Goal: Task Accomplishment & Management: Manage account settings

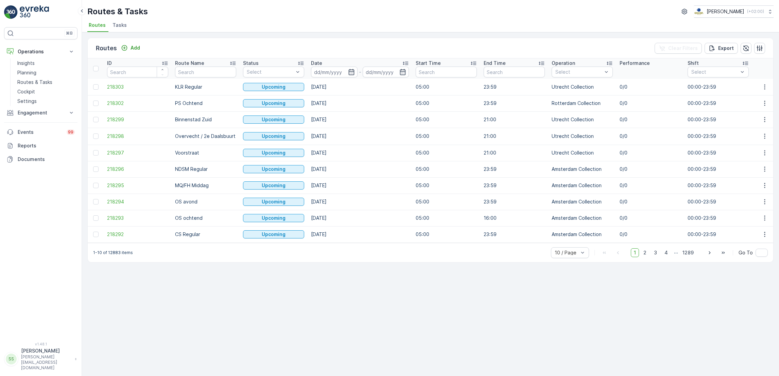
click at [122, 27] on span "Tasks" at bounding box center [119, 25] width 14 height 7
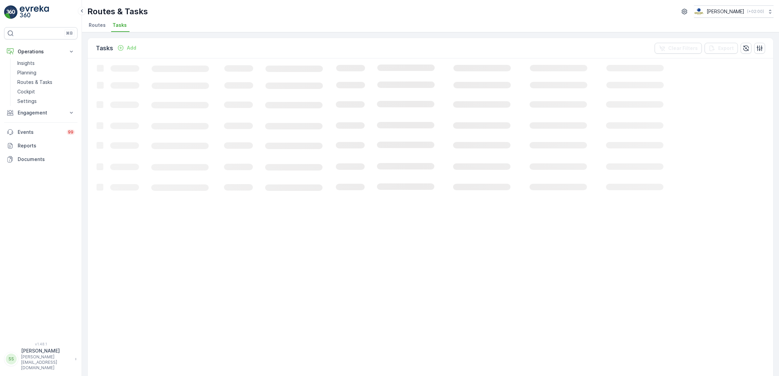
click at [105, 28] on li "Routes" at bounding box center [97, 26] width 21 height 12
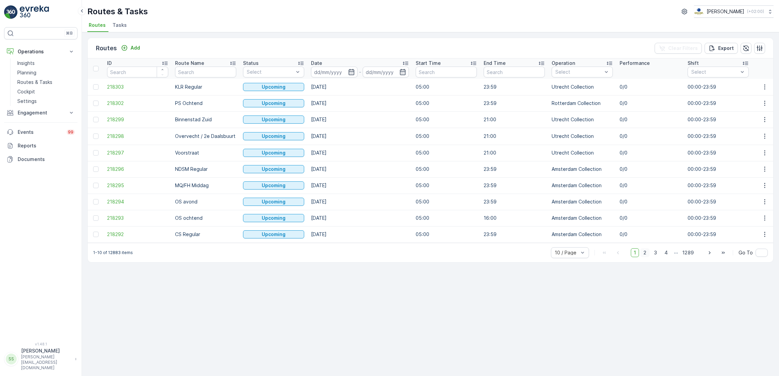
click at [648, 257] on span "2" at bounding box center [644, 252] width 9 height 9
click at [351, 73] on icon "button" at bounding box center [351, 72] width 7 height 7
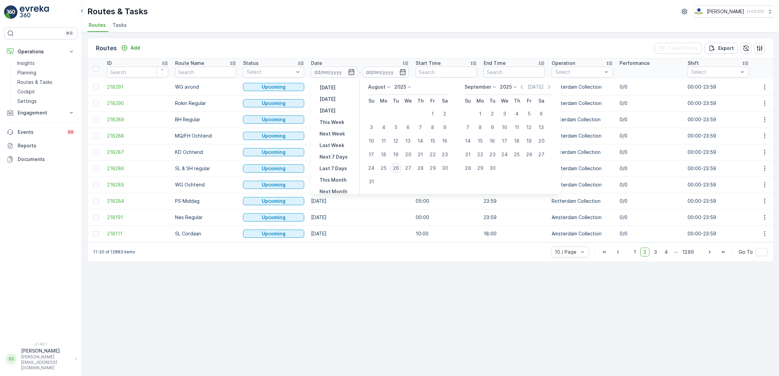
click at [397, 167] on div "26" at bounding box center [395, 168] width 11 height 11
type input "[DATE]"
click at [397, 167] on div "26" at bounding box center [395, 168] width 11 height 11
type input "26.08.2025"
click at [397, 167] on div "26" at bounding box center [395, 168] width 11 height 11
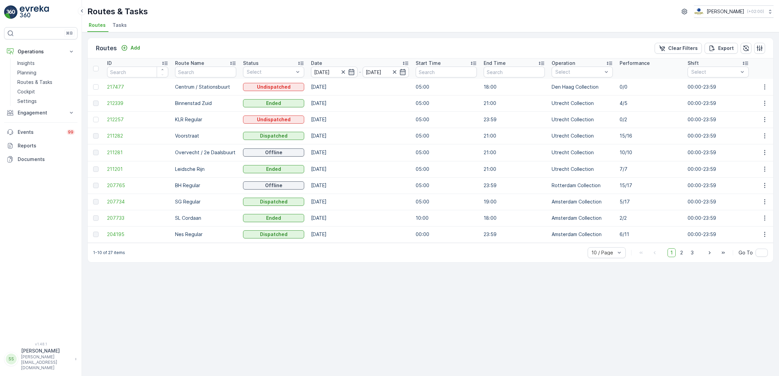
click at [191, 18] on div "Routes & Tasks Oscar Circulair ( +02:00 ) Routes Tasks" at bounding box center [430, 16] width 697 height 32
click at [123, 22] on span "Tasks" at bounding box center [119, 25] width 14 height 7
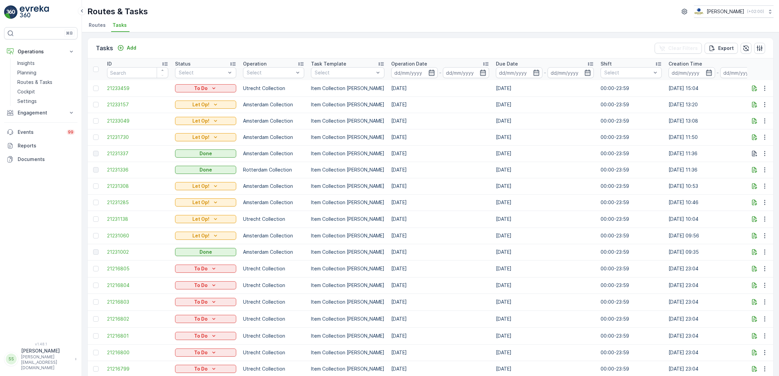
scroll to position [0, 282]
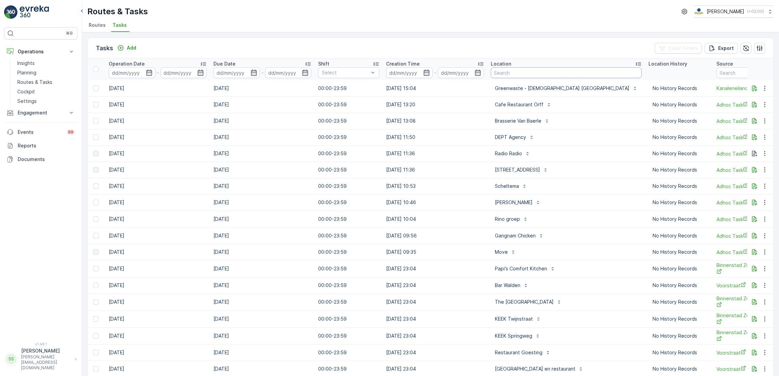
click at [539, 74] on input "text" at bounding box center [566, 72] width 151 height 11
type input "dillet"
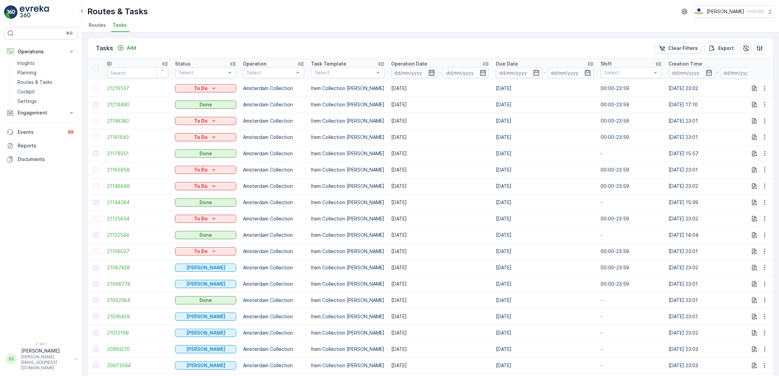
click at [429, 75] on icon "button" at bounding box center [432, 73] width 6 height 6
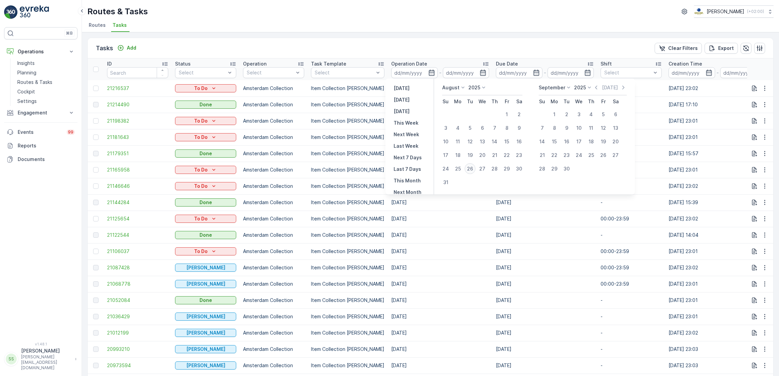
click at [470, 168] on div "26" at bounding box center [470, 168] width 11 height 11
type input "[DATE]"
click at [470, 168] on div "26" at bounding box center [470, 168] width 11 height 11
type input "[DATE]"
click at [470, 168] on div "26" at bounding box center [470, 168] width 11 height 11
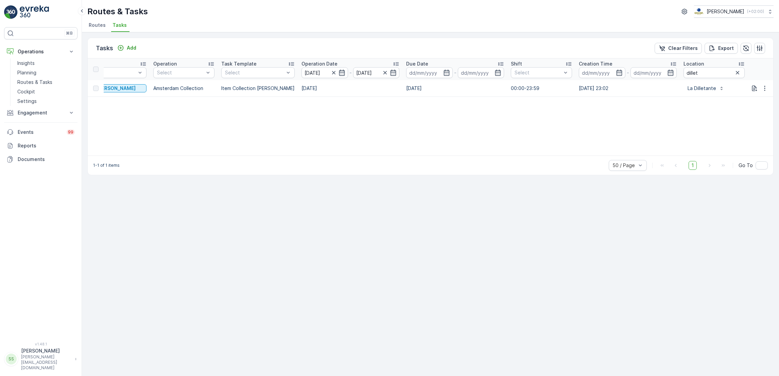
scroll to position [0, 89]
click at [93, 31] on li "Routes" at bounding box center [97, 26] width 21 height 12
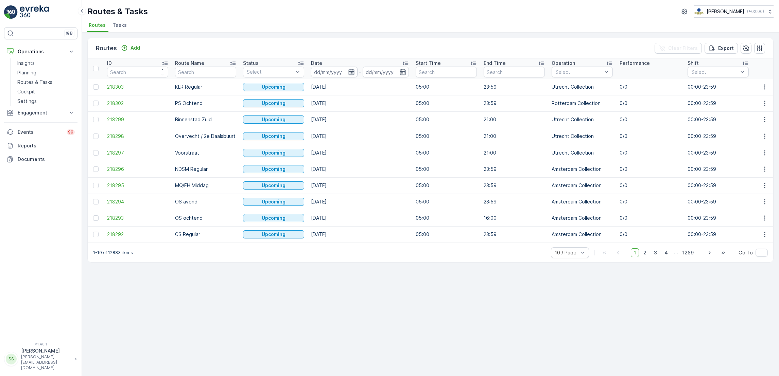
click at [351, 71] on icon "button" at bounding box center [351, 72] width 7 height 7
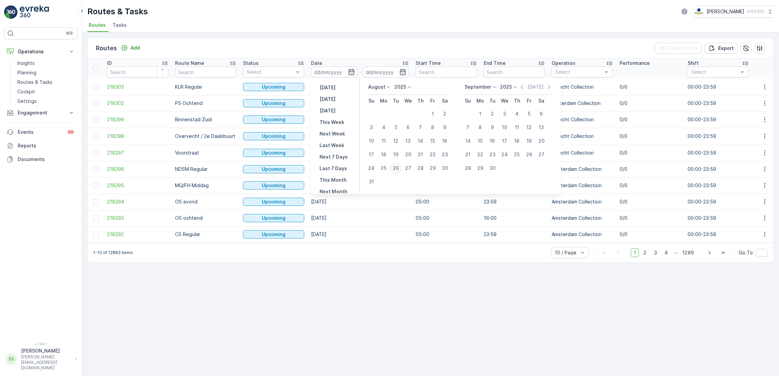
click at [394, 169] on div "26" at bounding box center [395, 168] width 11 height 11
type input "[DATE]"
click at [394, 169] on div "26" at bounding box center [395, 168] width 11 height 11
type input "[DATE]"
click at [394, 169] on div "26" at bounding box center [395, 168] width 11 height 11
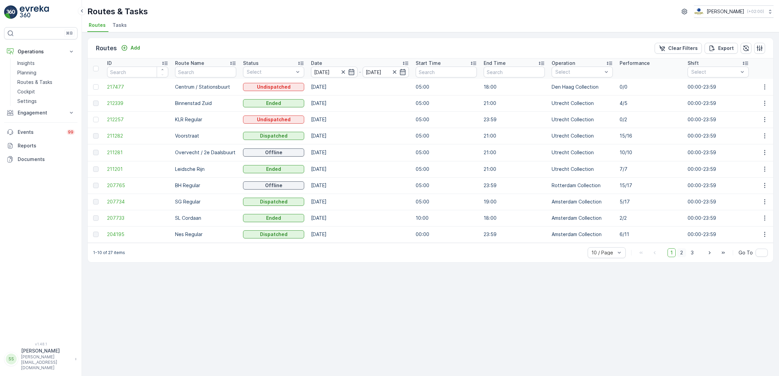
click at [679, 257] on span "2" at bounding box center [681, 252] width 9 height 9
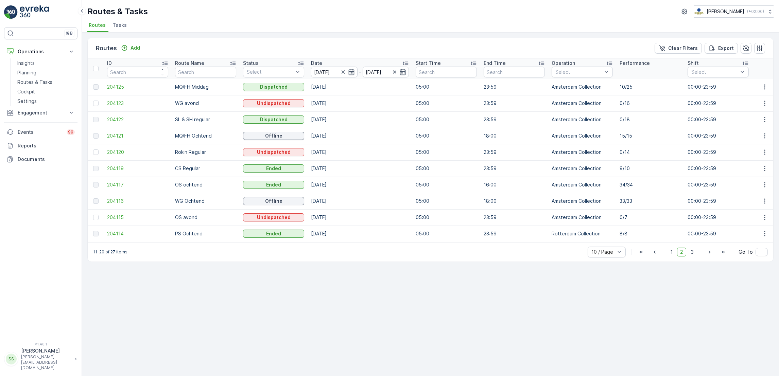
click at [767, 79] on td at bounding box center [764, 87] width 18 height 16
click at [766, 86] on icon "button" at bounding box center [764, 87] width 7 height 7
click at [758, 96] on span "See More Details" at bounding box center [748, 96] width 39 height 7
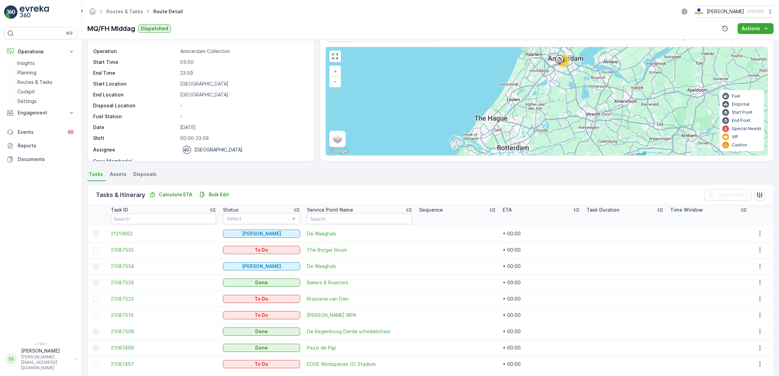
scroll to position [10, 0]
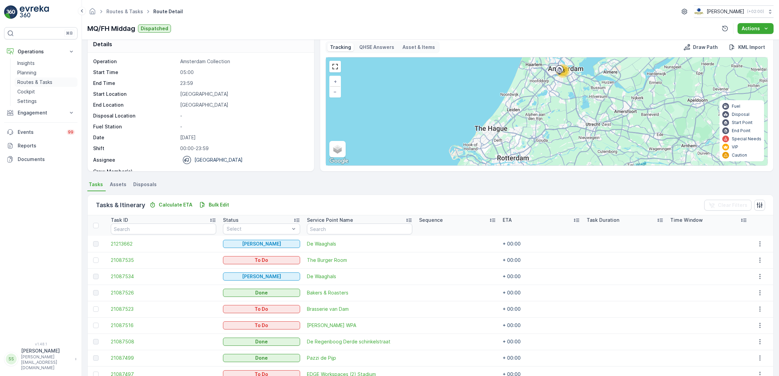
click at [38, 84] on p "Routes & Tasks" at bounding box center [34, 82] width 35 height 7
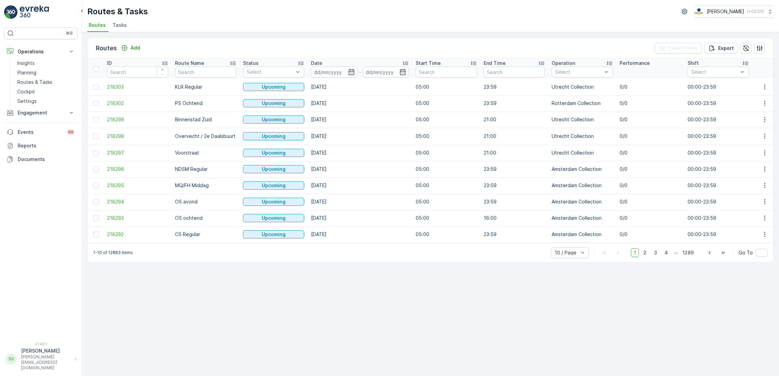
click at [119, 26] on span "Tasks" at bounding box center [119, 25] width 14 height 7
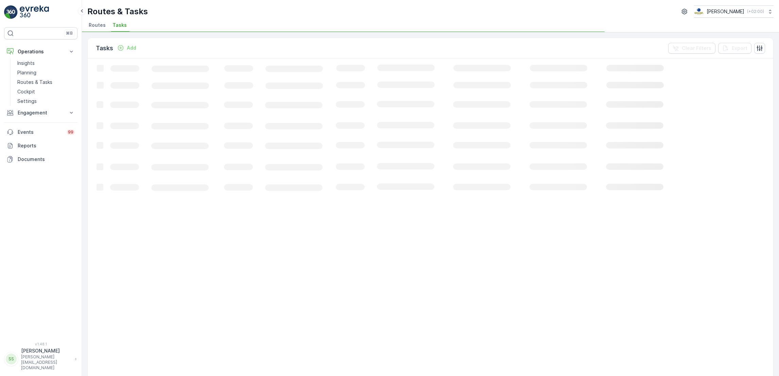
click at [125, 50] on div "Add" at bounding box center [126, 48] width 19 height 7
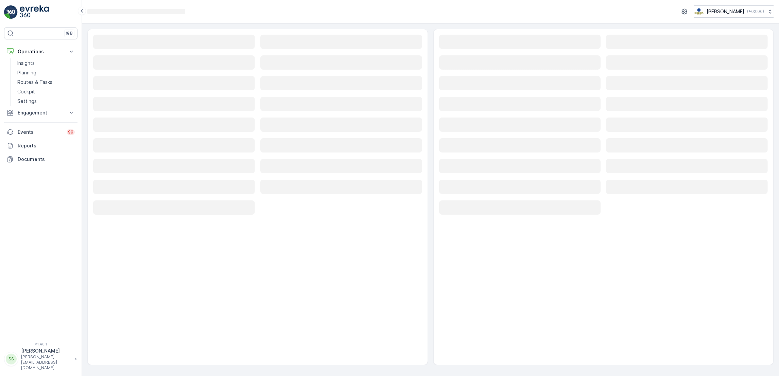
click at [122, 45] on rect at bounding box center [174, 42] width 162 height 14
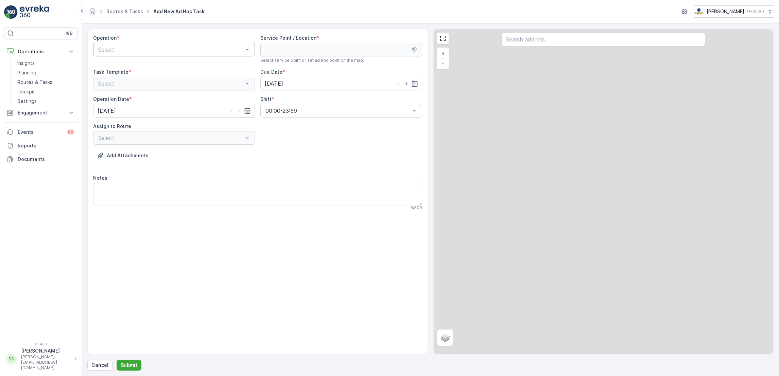
click at [121, 45] on div "Select" at bounding box center [174, 50] width 162 height 14
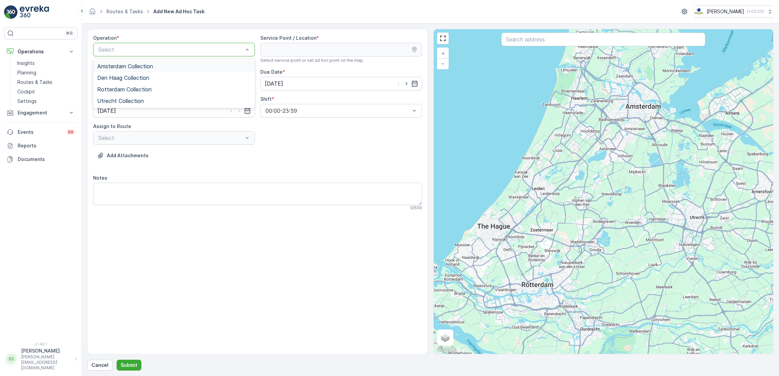
click at [119, 64] on span "Amsterdam Collection" at bounding box center [125, 66] width 56 height 6
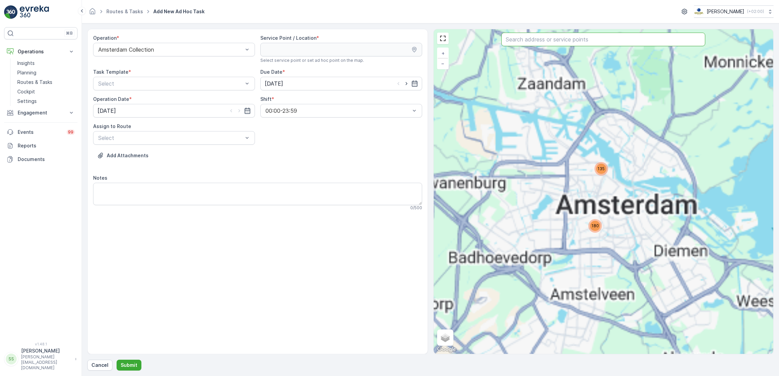
click at [581, 40] on input "text" at bounding box center [603, 40] width 204 height 14
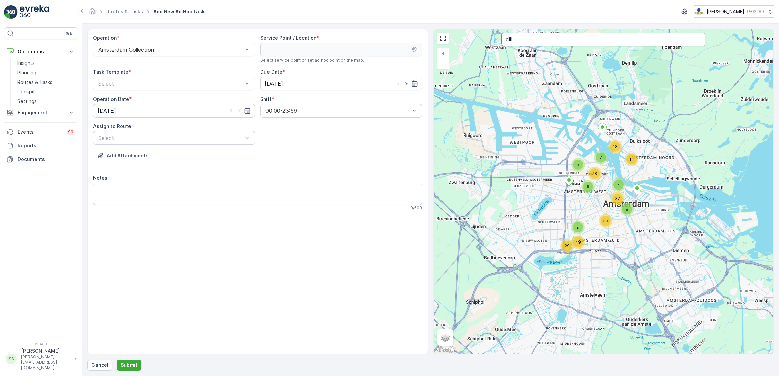
type input "dill"
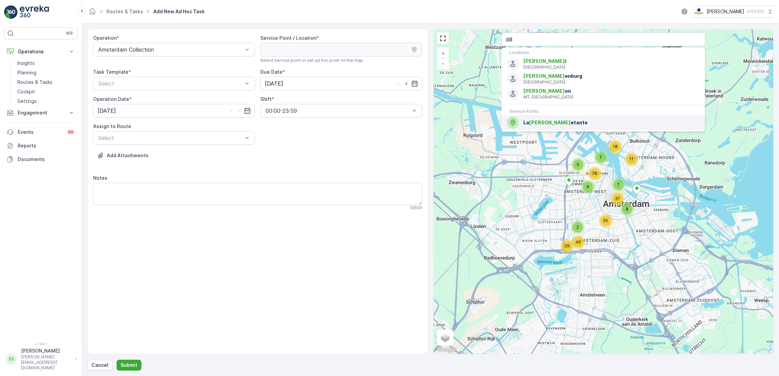
click at [542, 123] on span "La Dill etante" at bounding box center [611, 122] width 176 height 7
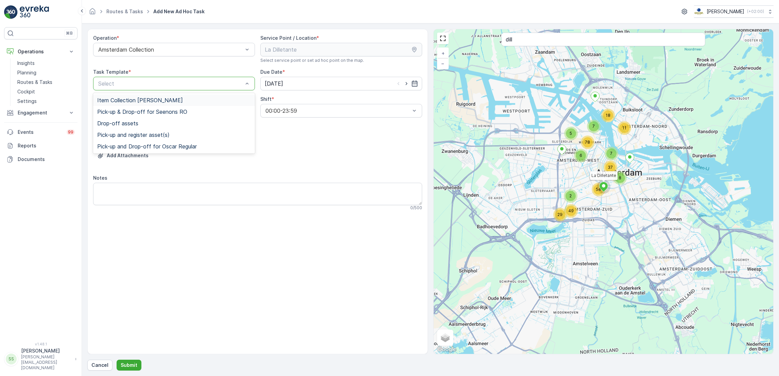
click at [132, 101] on span "Item Collection Oscar Regulier" at bounding box center [140, 100] width 86 height 6
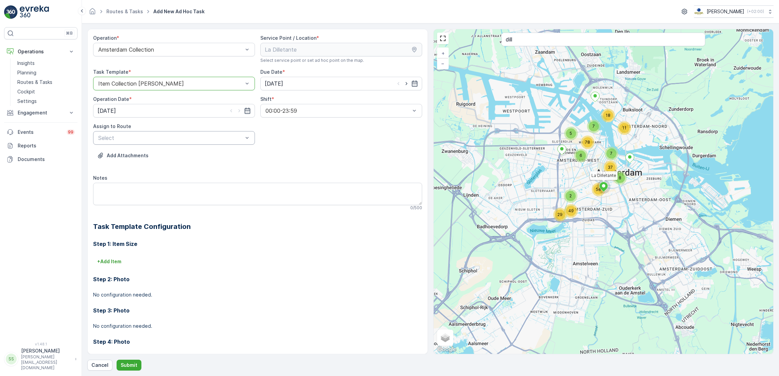
click at [144, 137] on div at bounding box center [171, 138] width 146 height 6
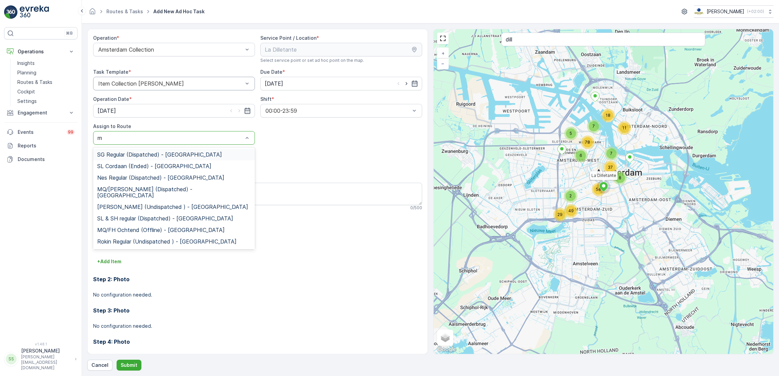
type input "mq"
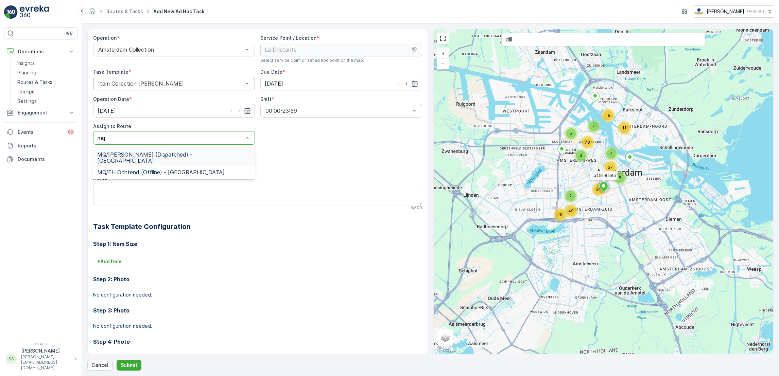
click at [141, 155] on span "MQ/FH Middag (Dispatched) - Amsterdam" at bounding box center [174, 158] width 154 height 12
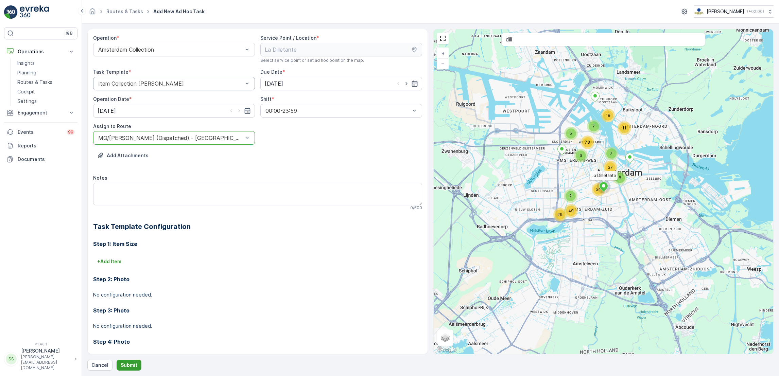
click at [126, 369] on p "Submit" at bounding box center [129, 365] width 17 height 7
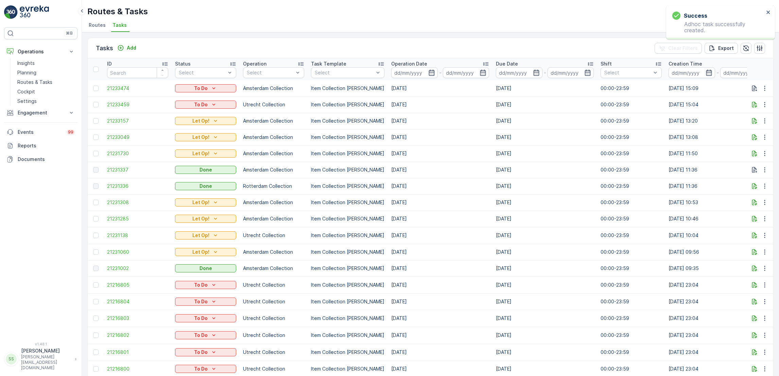
scroll to position [0, 179]
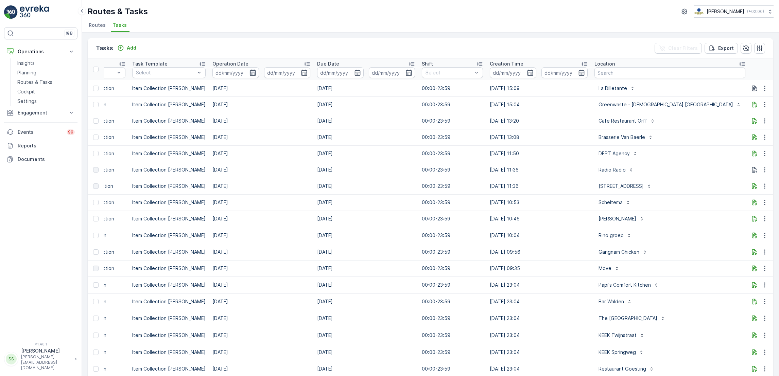
click at [250, 72] on icon "button" at bounding box center [253, 73] width 6 height 6
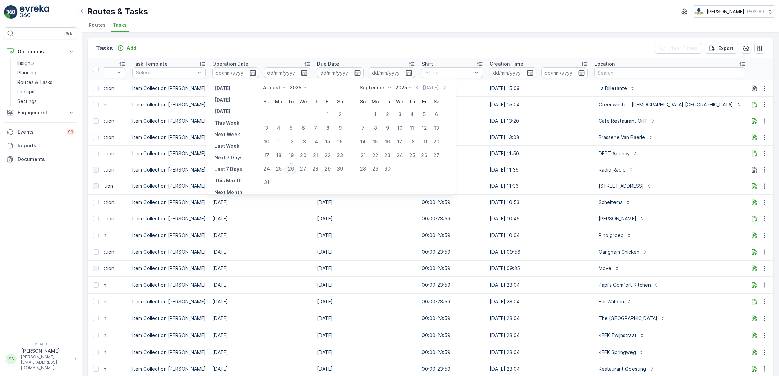
click at [286, 169] on div "26" at bounding box center [290, 168] width 11 height 11
type input "[DATE]"
click at [290, 170] on div "26" at bounding box center [290, 168] width 11 height 11
type input "[DATE]"
click at [290, 170] on div "26" at bounding box center [290, 168] width 11 height 11
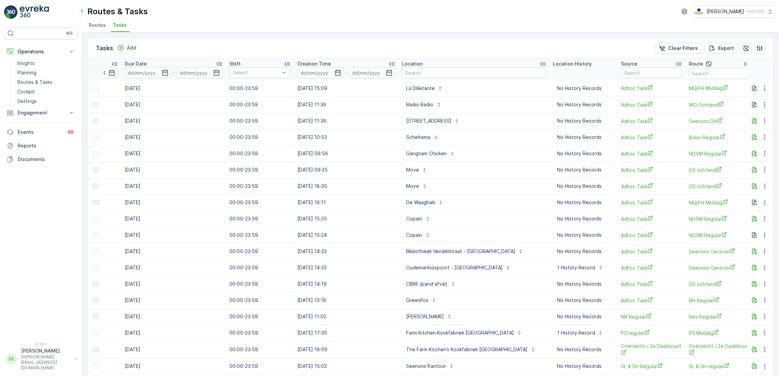
scroll to position [0, 412]
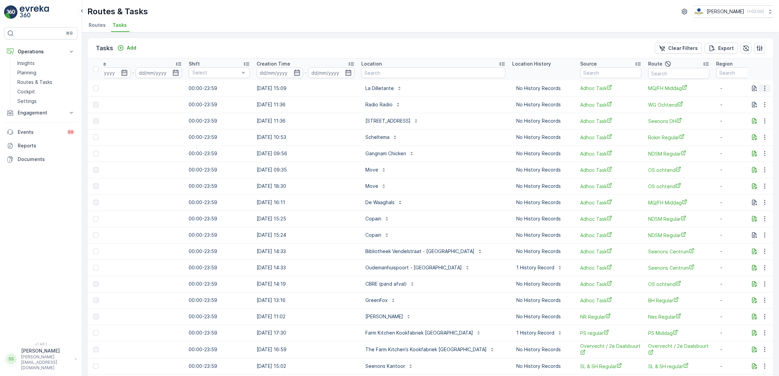
click at [761, 89] on icon "button" at bounding box center [764, 88] width 7 height 7
click at [759, 95] on span "See More Details" at bounding box center [750, 98] width 39 height 7
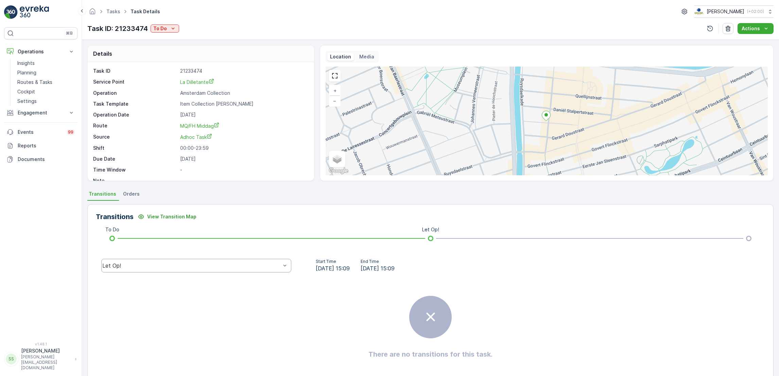
click at [128, 263] on div "Let Op!" at bounding box center [191, 266] width 178 height 6
click at [133, 217] on div "Done" at bounding box center [196, 214] width 182 height 6
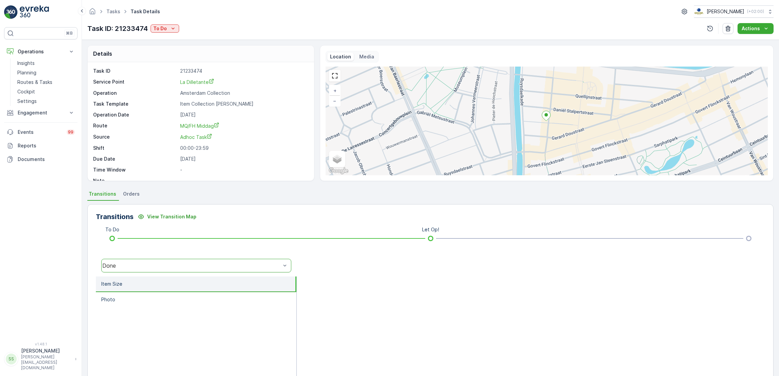
scroll to position [52, 0]
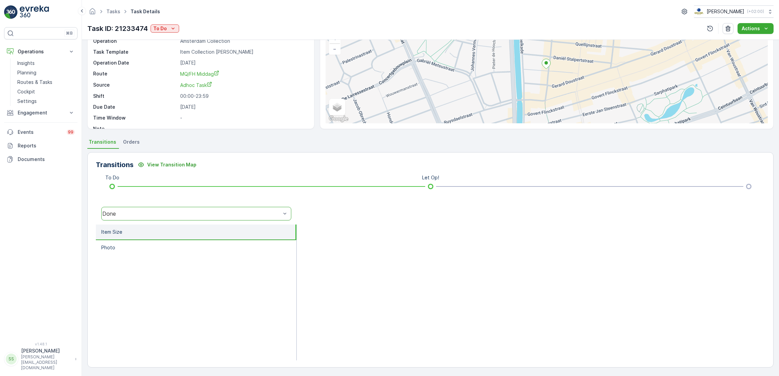
click at [132, 149] on div "Transitions View Transition Map To Do Let Op! option Done, selected. Done Item …" at bounding box center [430, 259] width 686 height 220
click at [132, 147] on li "Orders" at bounding box center [132, 143] width 21 height 12
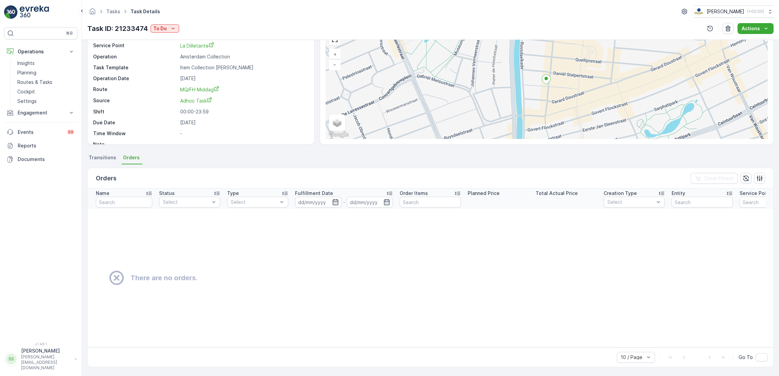
click at [103, 153] on li "Transitions" at bounding box center [103, 159] width 32 height 12
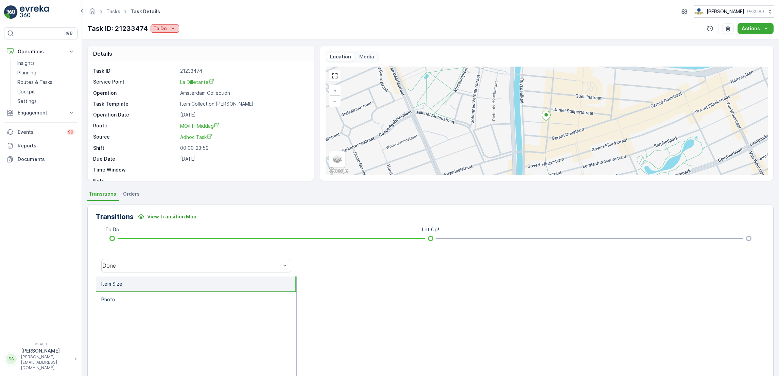
click at [166, 30] on p "To Do" at bounding box center [160, 28] width 14 height 7
click at [176, 61] on div "Done" at bounding box center [173, 58] width 43 height 10
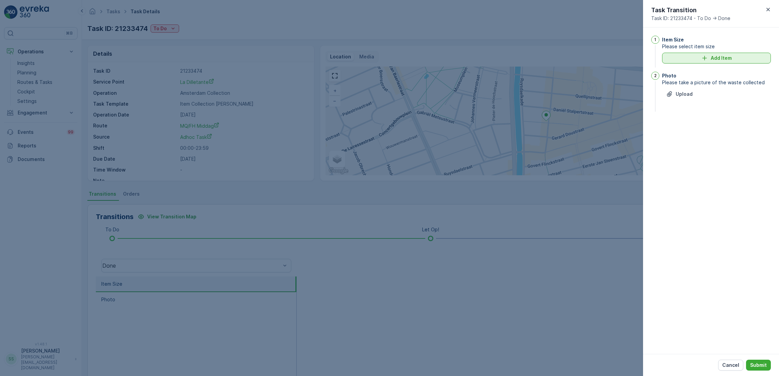
click at [722, 61] on p "Add Item" at bounding box center [721, 58] width 21 height 7
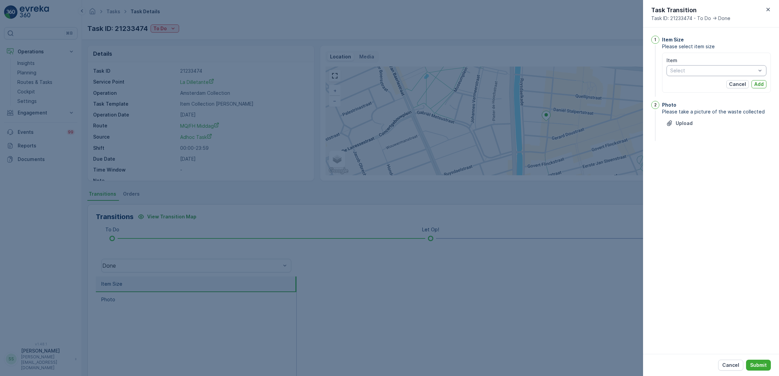
click at [702, 73] on div at bounding box center [712, 70] width 87 height 5
type input "o"
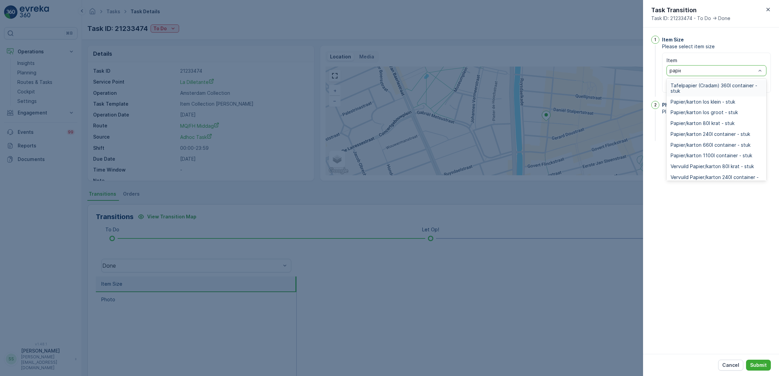
type input "papier"
click at [706, 134] on span "Papier/karton 240l container - stuk" at bounding box center [710, 134] width 80 height 5
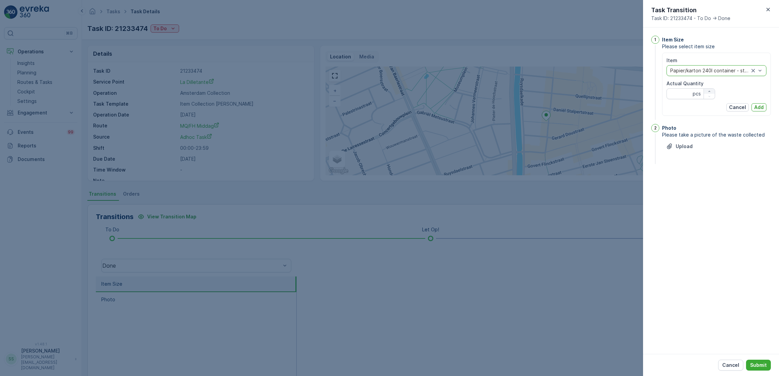
click at [708, 90] on icon "button" at bounding box center [709, 91] width 4 height 4
type Quantity "2"
click at [753, 107] on button "Add" at bounding box center [758, 107] width 15 height 8
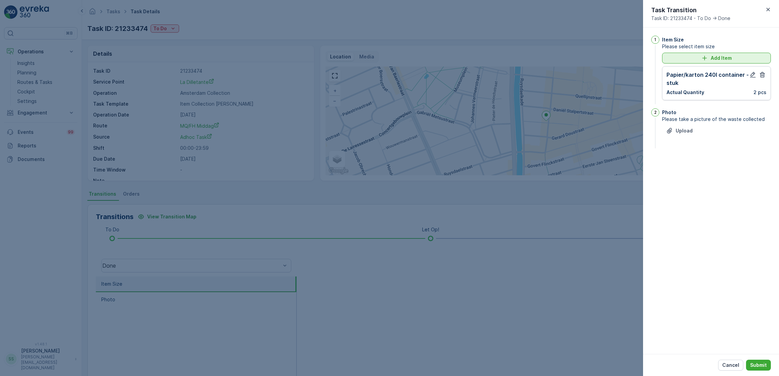
click at [726, 59] on p "Add Item" at bounding box center [721, 58] width 21 height 7
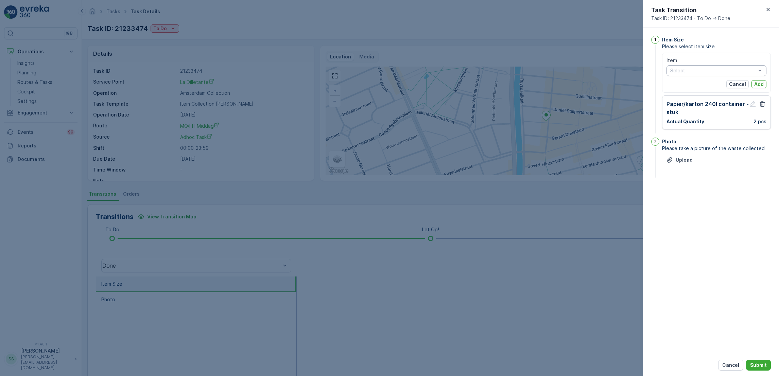
click at [711, 71] on div at bounding box center [712, 70] width 87 height 5
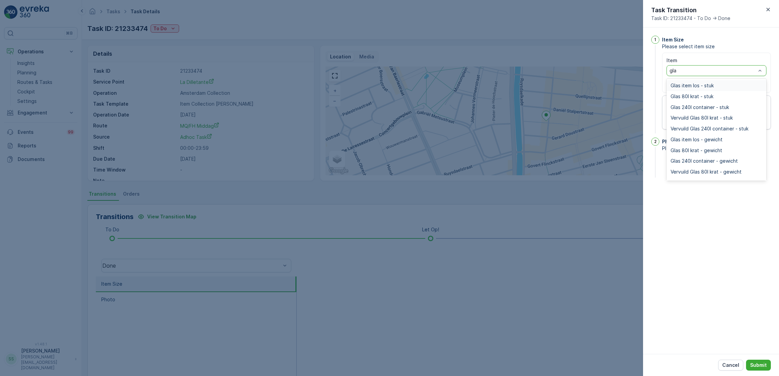
type input "glas"
click at [698, 107] on span "Glas 240l container - stuk" at bounding box center [699, 107] width 58 height 5
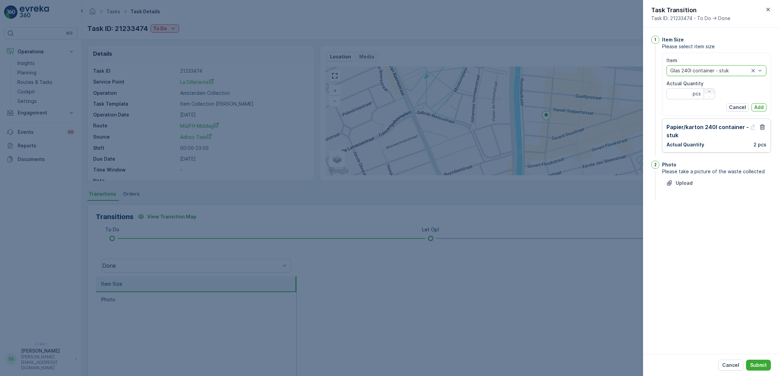
click at [708, 89] on icon "button" at bounding box center [709, 91] width 4 height 4
type Quantity "1"
click at [756, 106] on p "Add" at bounding box center [759, 107] width 10 height 7
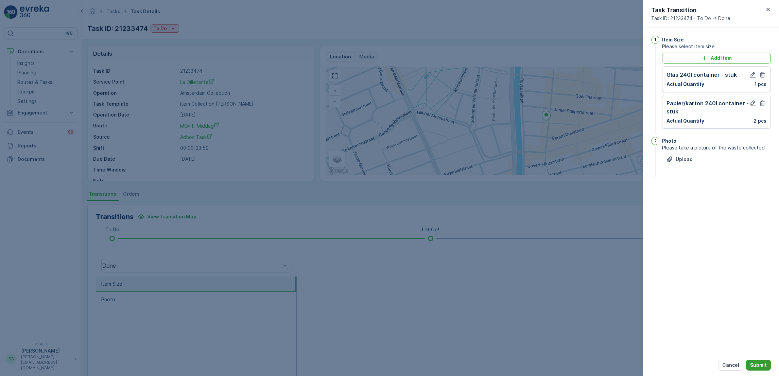
click at [764, 366] on p "Submit" at bounding box center [758, 365] width 17 height 7
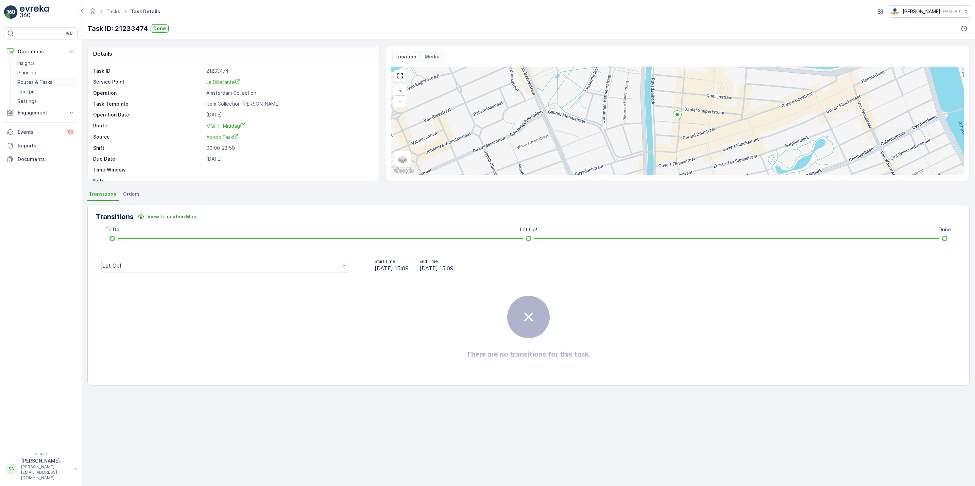
click at [23, 86] on p "Routes & Tasks" at bounding box center [34, 82] width 35 height 7
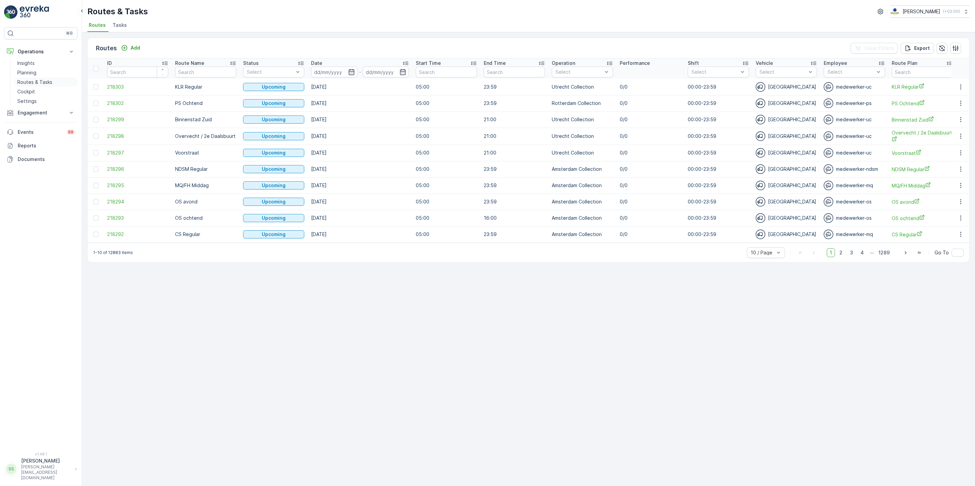
click at [31, 85] on p "Routes & Tasks" at bounding box center [34, 82] width 35 height 7
click at [33, 118] on button "Engagement" at bounding box center [40, 113] width 73 height 14
click at [28, 93] on p "Cockpit" at bounding box center [26, 91] width 18 height 7
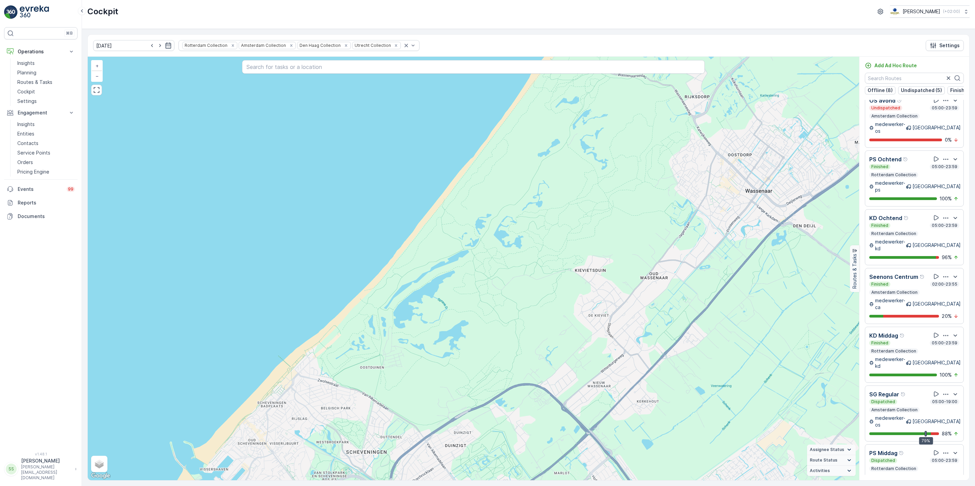
scroll to position [1012, 0]
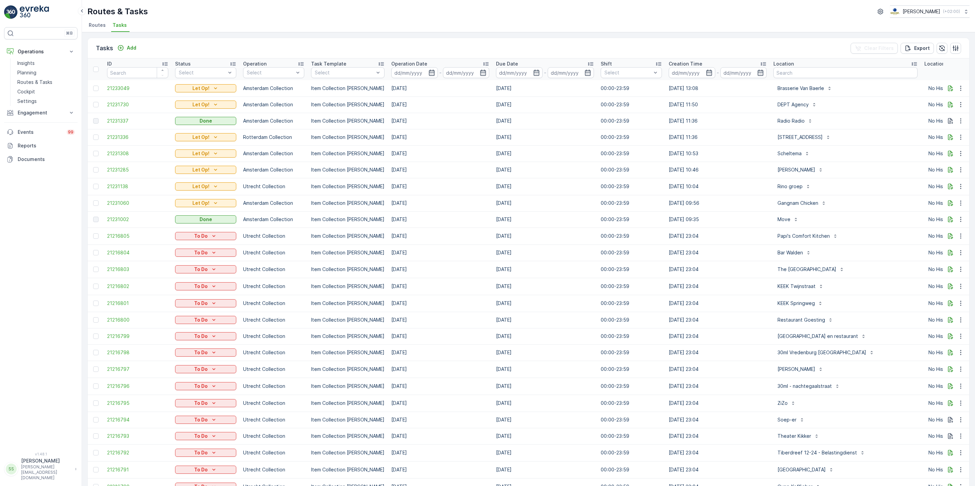
click at [96, 28] on span "Routes" at bounding box center [97, 25] width 17 height 7
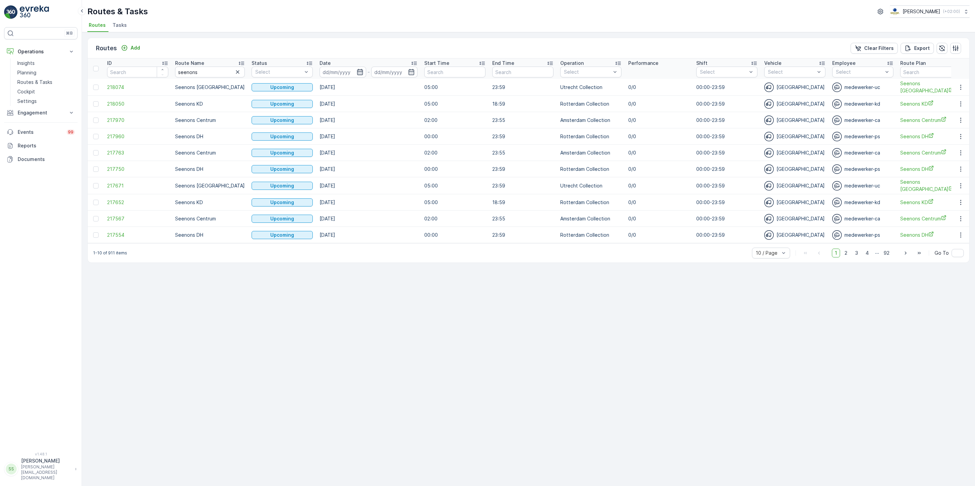
click at [356, 75] on icon "button" at bounding box center [359, 72] width 7 height 7
click at [387, 170] on div "25" at bounding box center [383, 168] width 11 height 11
type input "[DATE]"
click at [387, 170] on div "25" at bounding box center [383, 168] width 11 height 11
type input "[DATE]"
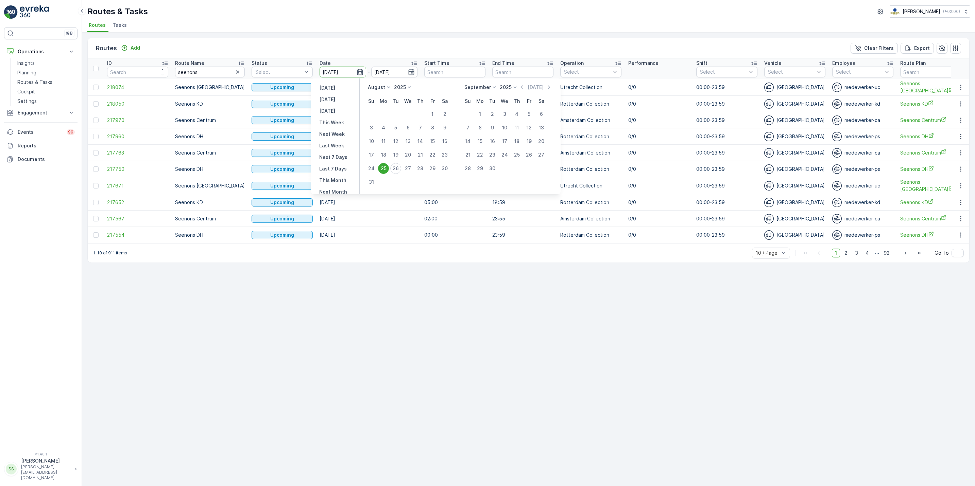
click at [387, 170] on div "25" at bounding box center [383, 168] width 11 height 11
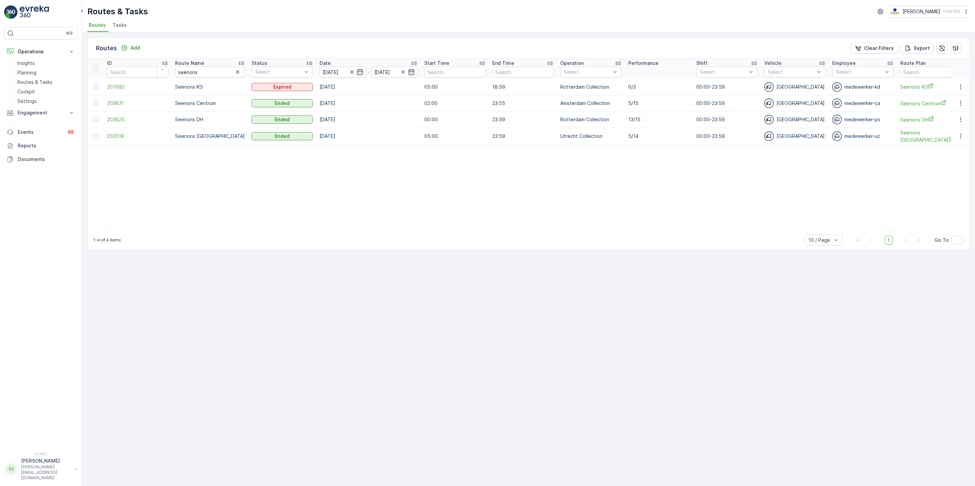
click at [399, 98] on td "[DATE]" at bounding box center [368, 103] width 105 height 16
click at [234, 70] on icon "button" at bounding box center [237, 72] width 7 height 7
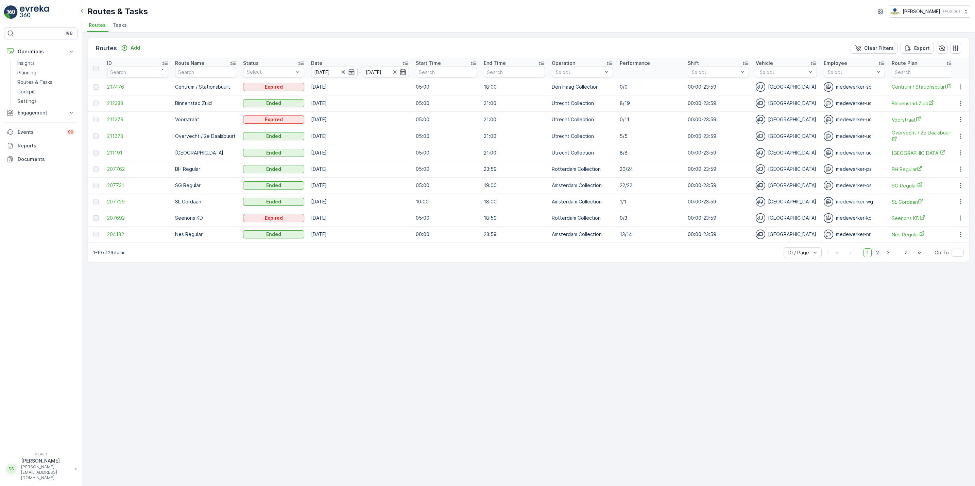
click at [779, 255] on span "2" at bounding box center [877, 252] width 9 height 9
click at [779, 204] on icon "button" at bounding box center [960, 201] width 7 height 7
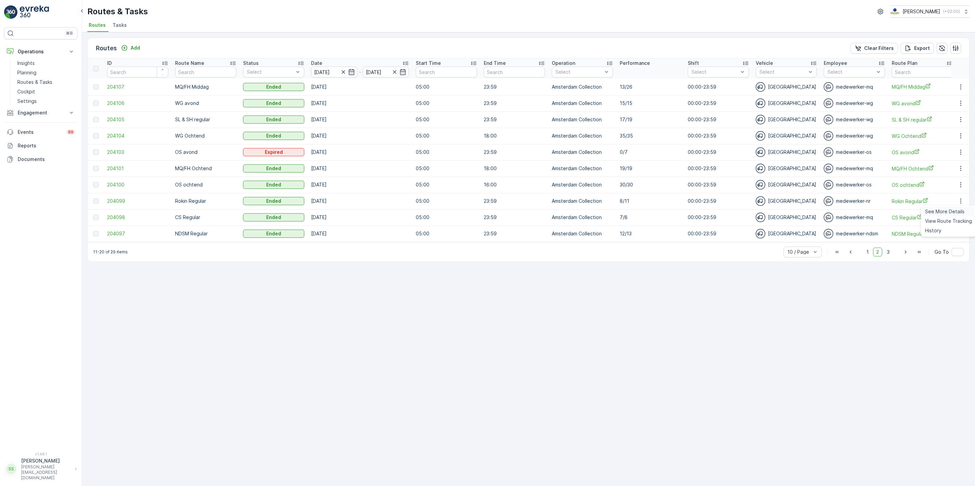
click at [779, 211] on span "See More Details" at bounding box center [944, 211] width 39 height 7
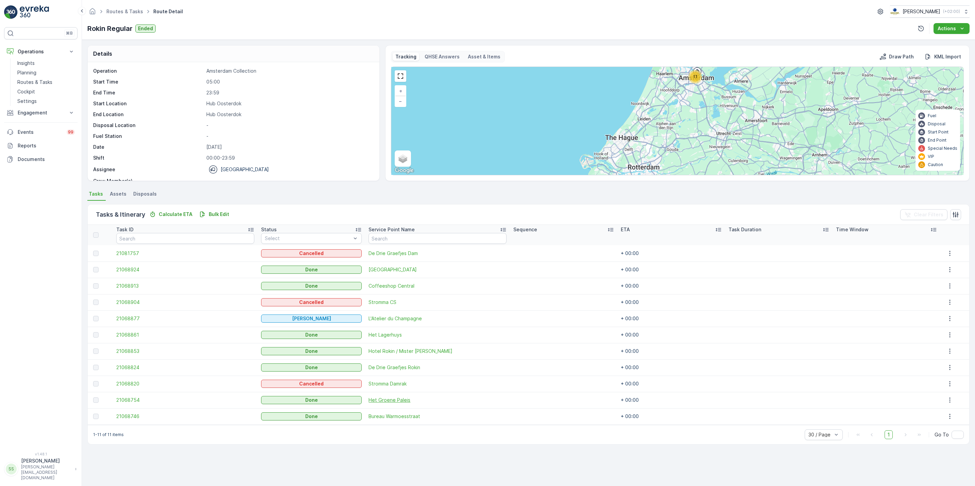
click at [455, 376] on span "Het Groene Paleis" at bounding box center [437, 400] width 138 height 7
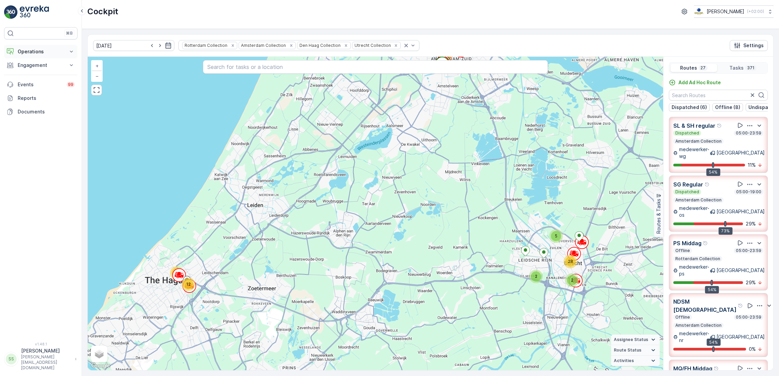
click at [38, 52] on p "Operations" at bounding box center [41, 51] width 46 height 7
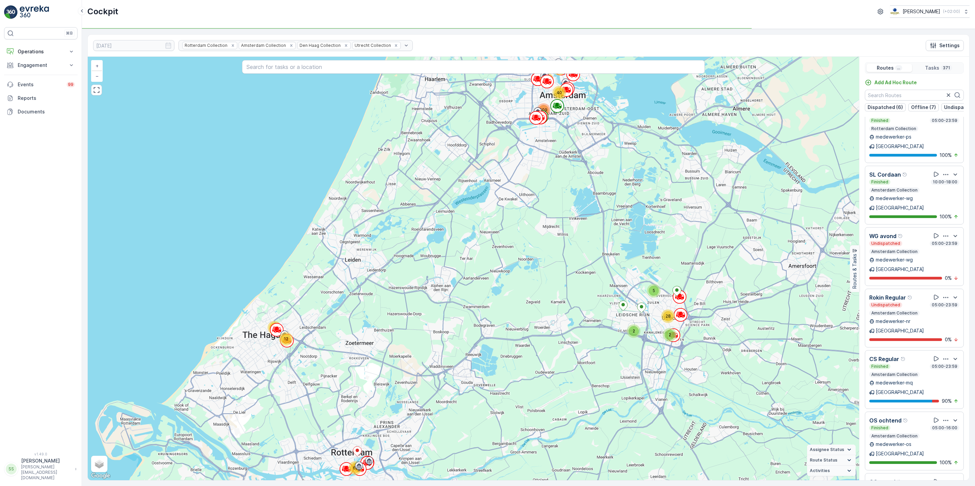
scroll to position [641, 0]
click at [908, 417] on div "OS ochtend" at bounding box center [914, 421] width 90 height 8
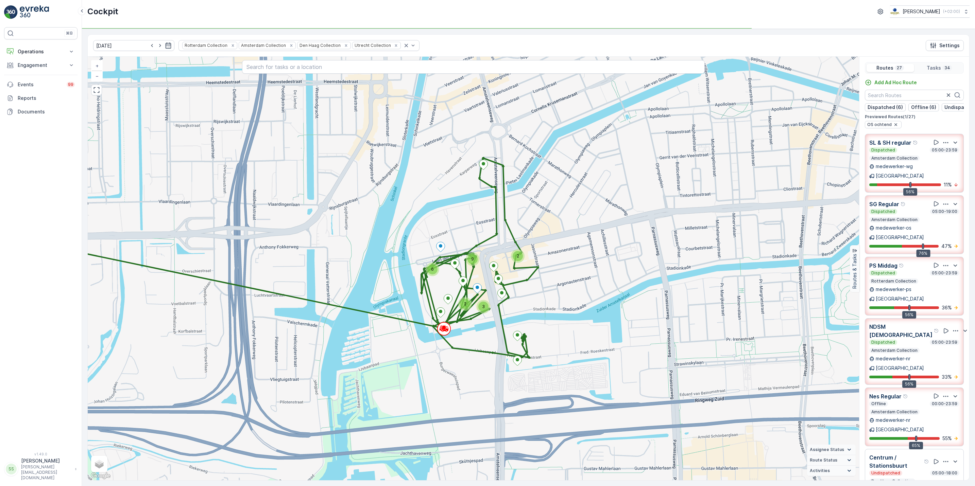
scroll to position [111, 0]
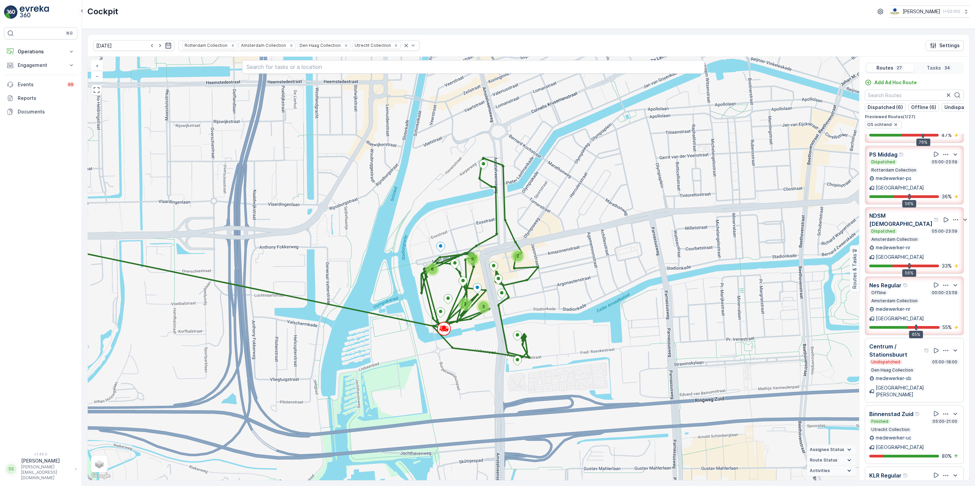
click at [884, 281] on p "Nes Regular" at bounding box center [885, 285] width 32 height 8
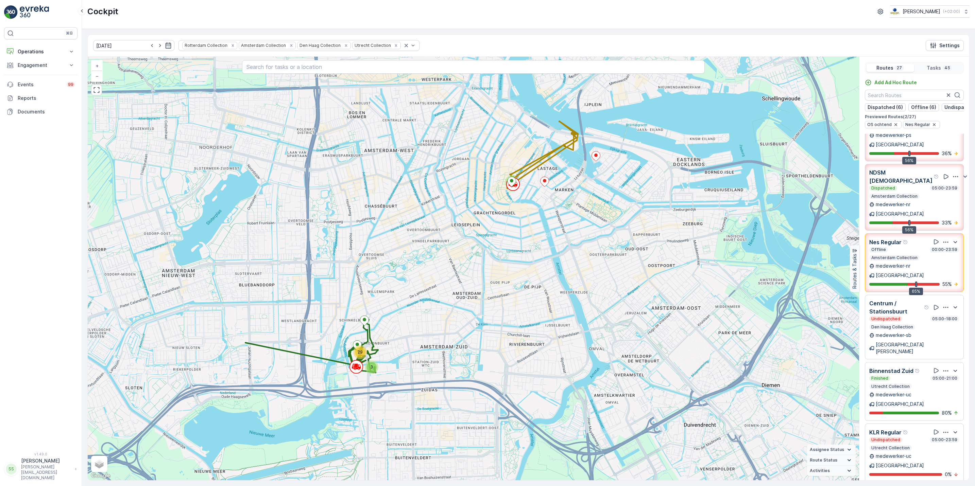
scroll to position [0, 0]
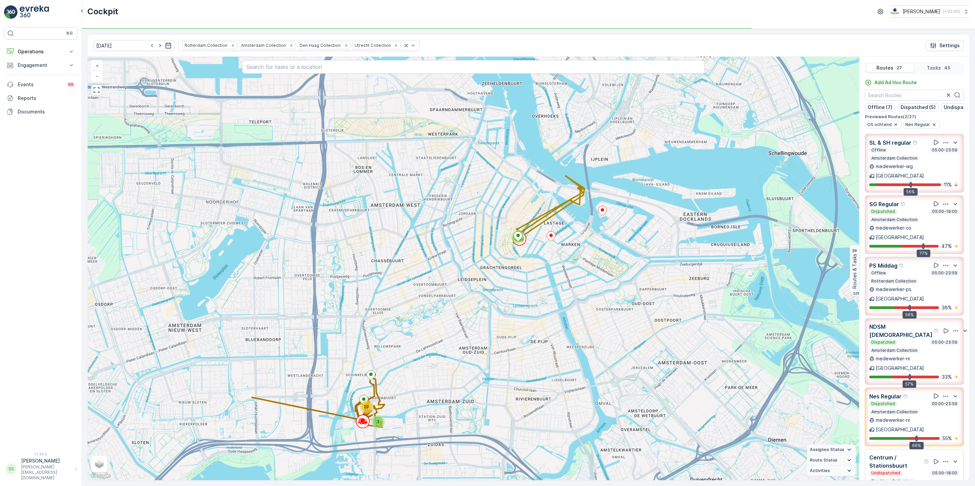
drag, startPoint x: 587, startPoint y: 230, endPoint x: 605, endPoint y: 329, distance: 99.8
click at [605, 329] on div "8 3 29 + − Satellite Roadmap Terrain Hybrid Leaflet Keyboard shortcuts Map Data…" at bounding box center [473, 269] width 771 height 424
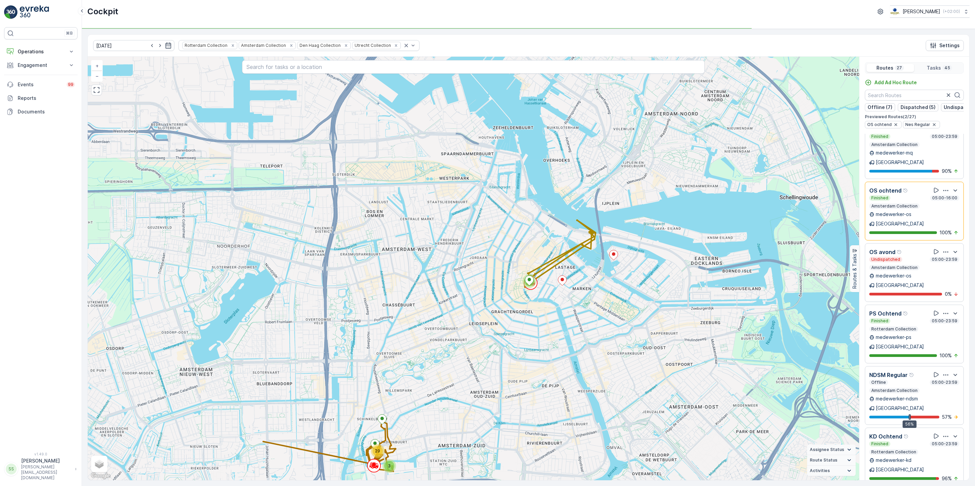
scroll to position [840, 0]
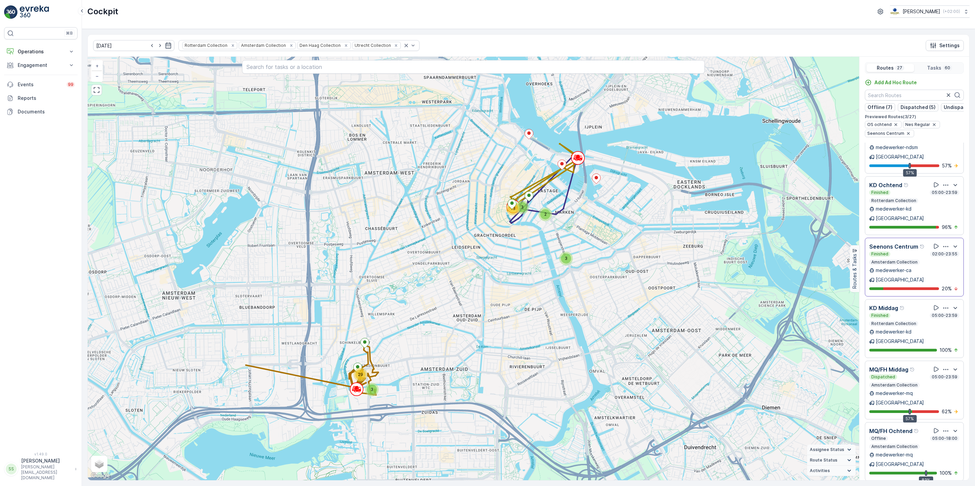
scroll to position [17, 0]
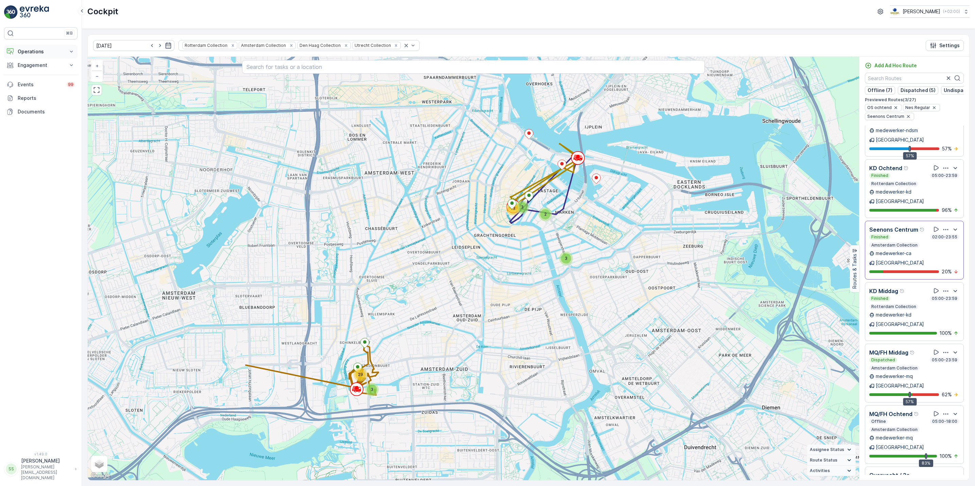
click at [28, 53] on p "Operations" at bounding box center [41, 51] width 46 height 7
click at [43, 82] on p "Routes & Tasks" at bounding box center [34, 82] width 35 height 7
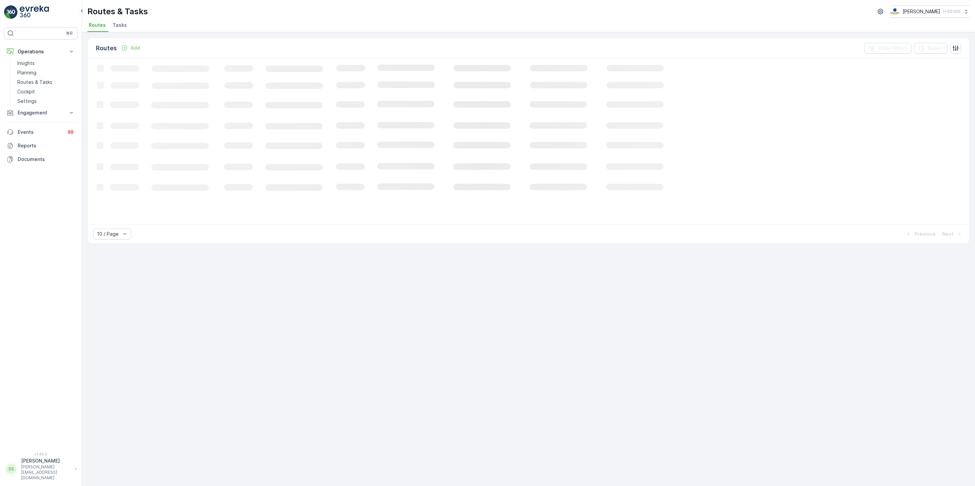
click at [115, 24] on span "Tasks" at bounding box center [119, 25] width 14 height 7
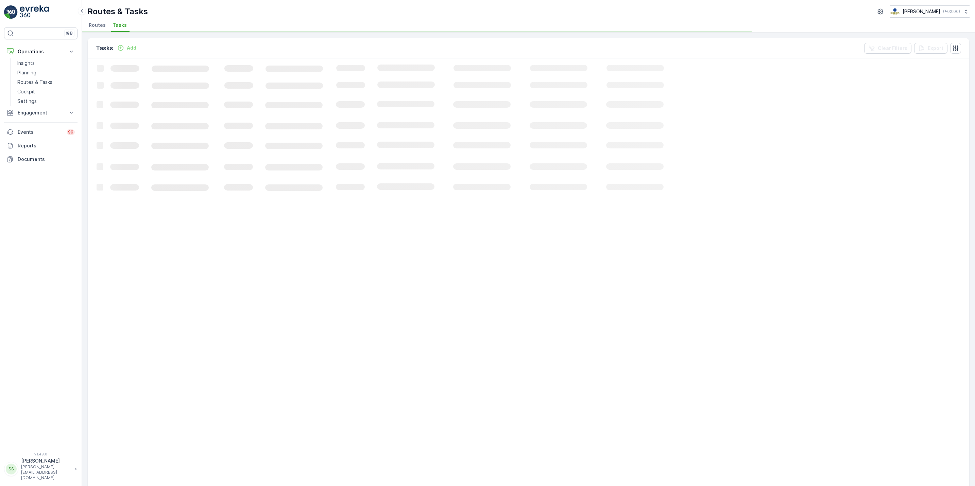
click at [91, 24] on span "Routes" at bounding box center [97, 25] width 17 height 7
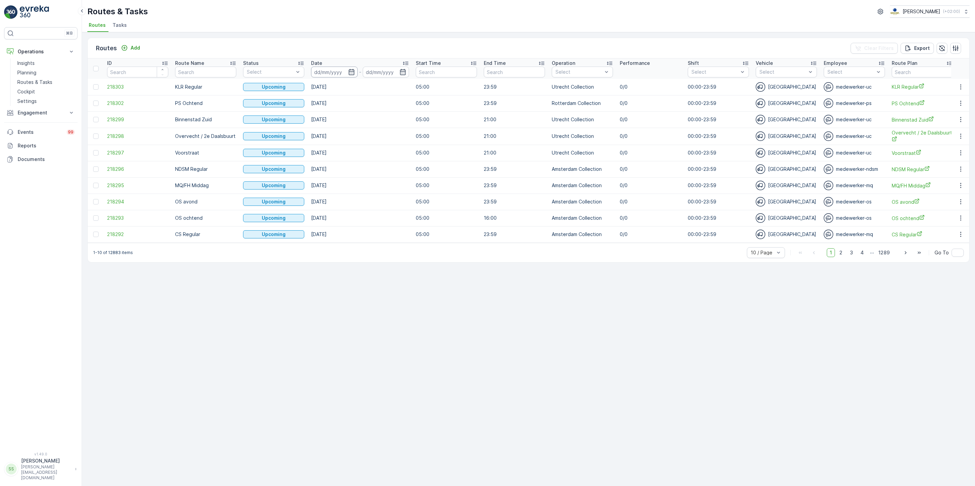
click at [334, 72] on input at bounding box center [334, 72] width 47 height 11
click at [397, 166] on div "26" at bounding box center [395, 168] width 11 height 11
type input "[DATE]"
click at [397, 166] on div "26" at bounding box center [395, 168] width 11 height 11
type input "[DATE]"
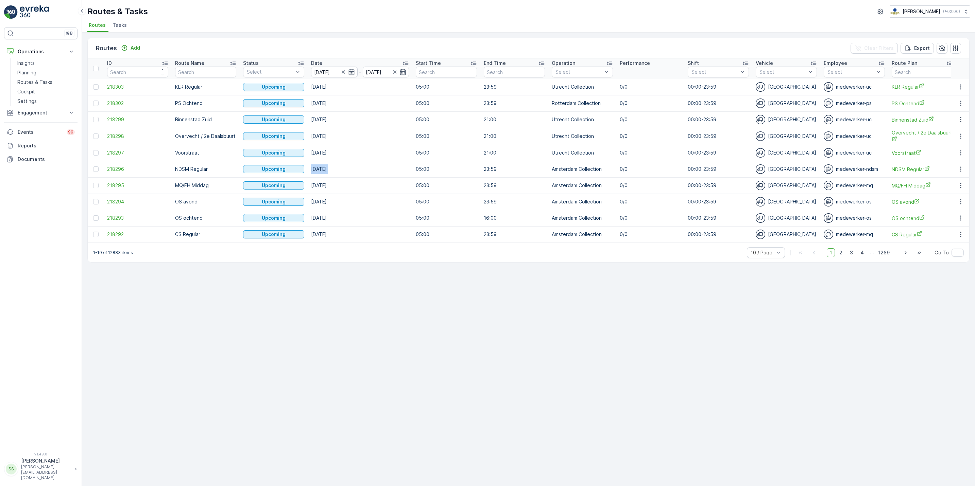
click at [397, 166] on td "25.10.2025" at bounding box center [360, 169] width 105 height 16
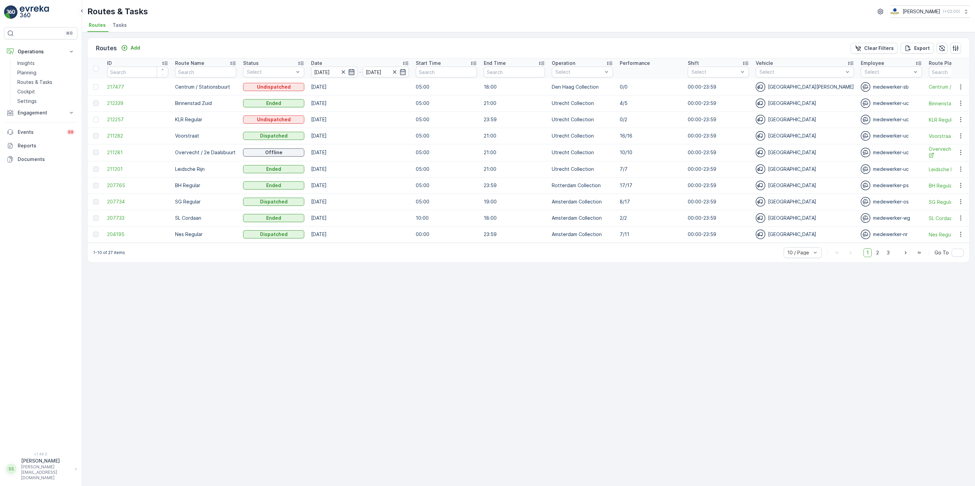
click at [350, 73] on icon "button" at bounding box center [351, 72] width 7 height 7
click at [381, 170] on div "25" at bounding box center [383, 168] width 11 height 11
type input "25.08.2025"
click at [381, 170] on div "25" at bounding box center [383, 168] width 11 height 11
type input "25.08.2025"
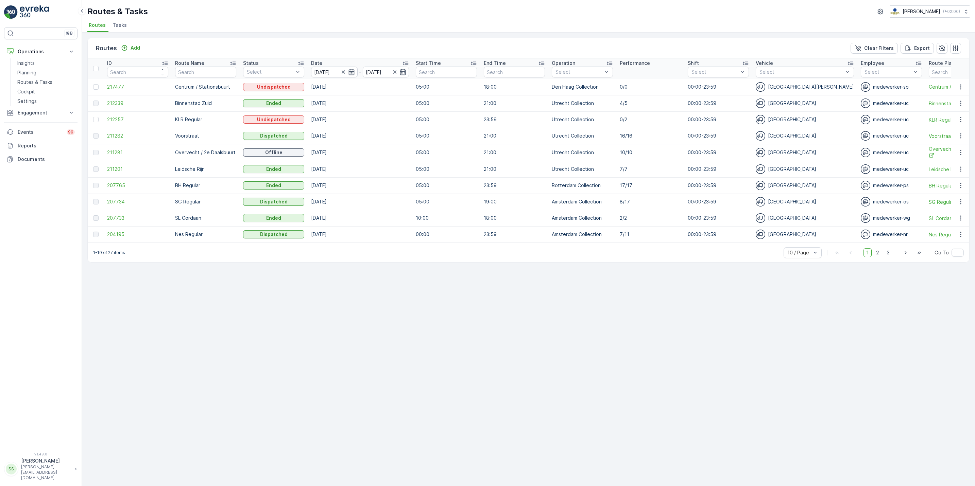
click at [381, 170] on td "[DATE]" at bounding box center [360, 169] width 105 height 16
click at [351, 71] on icon "button" at bounding box center [351, 72] width 7 height 7
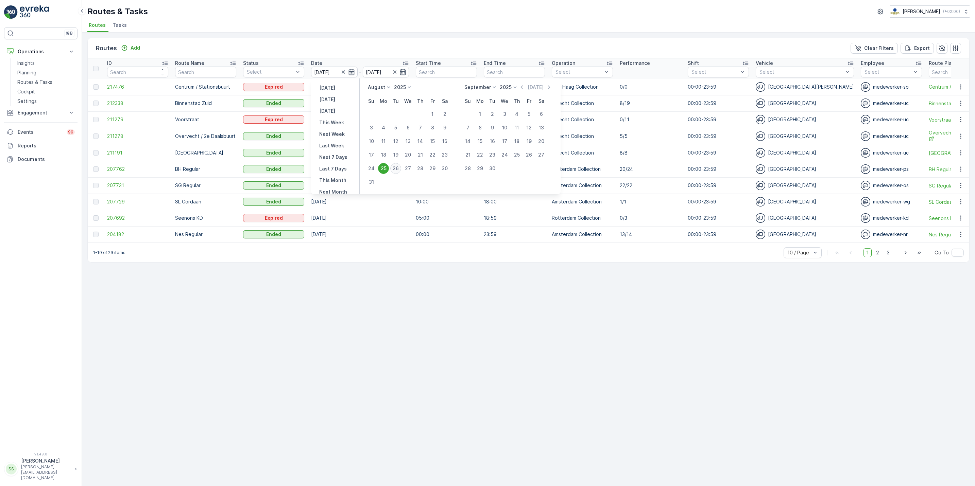
click at [396, 167] on div "26" at bounding box center [395, 168] width 11 height 11
type input "[DATE]"
click at [396, 167] on td "25.08.2025" at bounding box center [360, 169] width 105 height 16
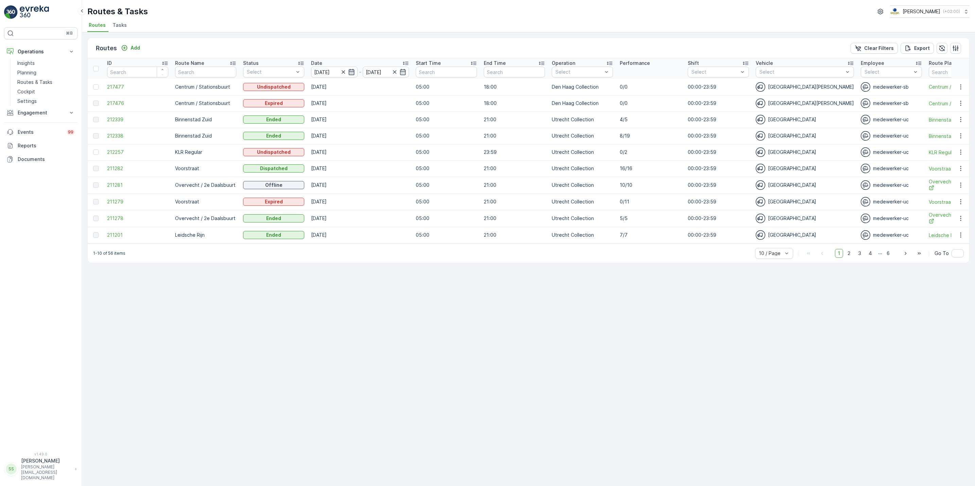
click at [353, 73] on icon "button" at bounding box center [351, 72] width 7 height 7
click at [395, 167] on div "26" at bounding box center [395, 168] width 11 height 11
type input "[DATE]"
click at [352, 69] on icon "button" at bounding box center [351, 72] width 7 height 7
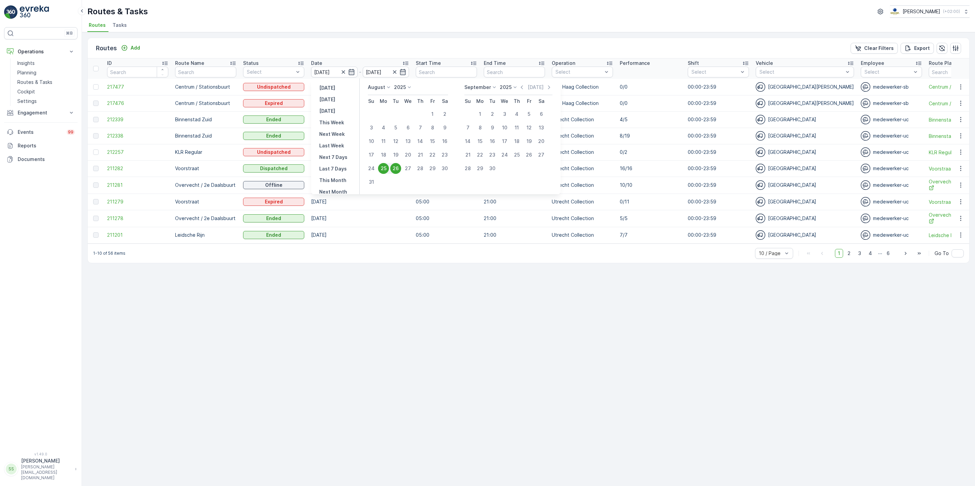
click at [397, 163] on div "26" at bounding box center [395, 168] width 11 height 11
type input "[DATE]"
click at [397, 163] on td "[DATE]" at bounding box center [360, 168] width 105 height 16
drag, startPoint x: 397, startPoint y: 163, endPoint x: 341, endPoint y: 72, distance: 107.5
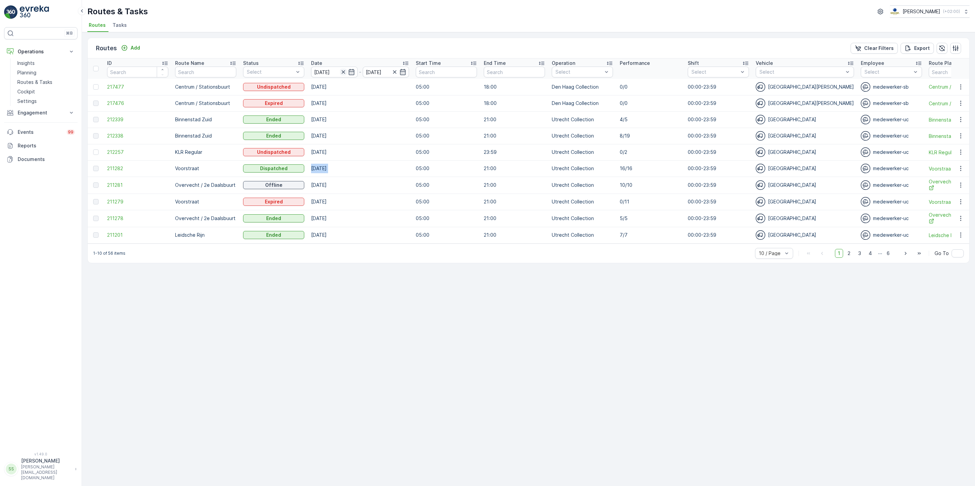
click at [341, 72] on icon "button" at bounding box center [343, 72] width 7 height 7
click at [345, 75] on icon "button" at bounding box center [343, 72] width 7 height 7
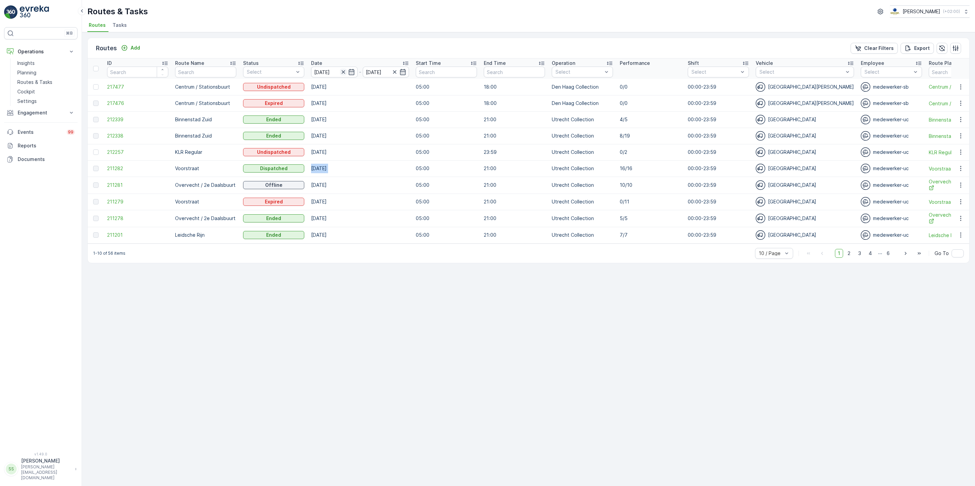
click at [345, 72] on icon "button" at bounding box center [343, 72] width 7 height 7
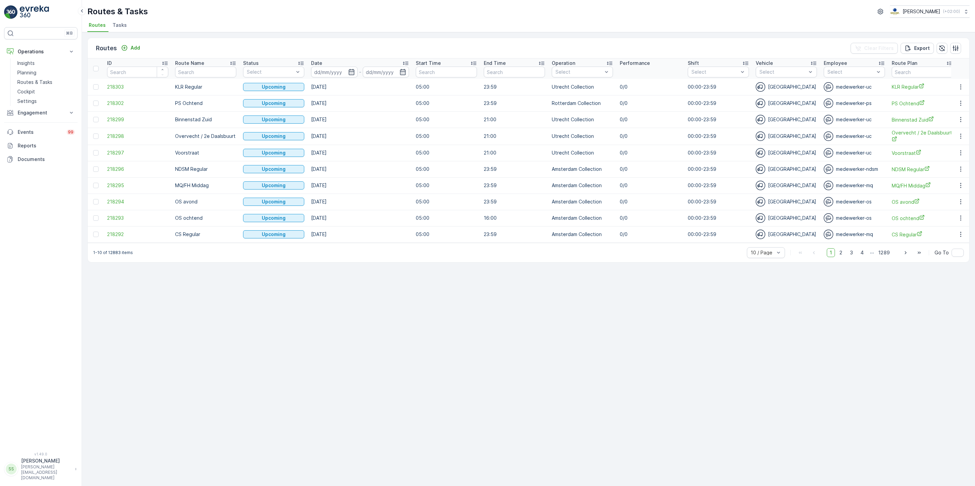
click at [345, 72] on input at bounding box center [334, 72] width 47 height 11
click at [398, 171] on div "26" at bounding box center [395, 168] width 11 height 11
type input "[DATE]"
click at [398, 171] on div "26" at bounding box center [395, 168] width 11 height 11
type input "[DATE]"
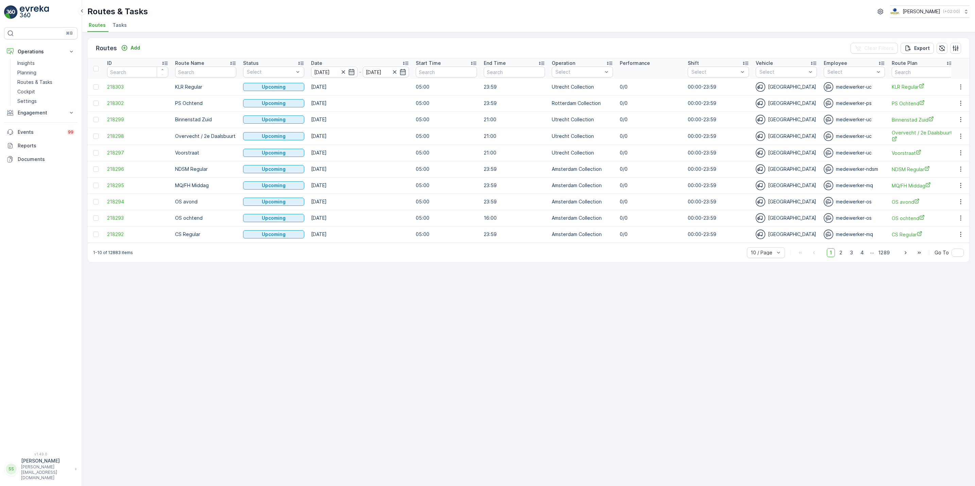
click at [398, 171] on td "25.10.2025" at bounding box center [360, 169] width 105 height 16
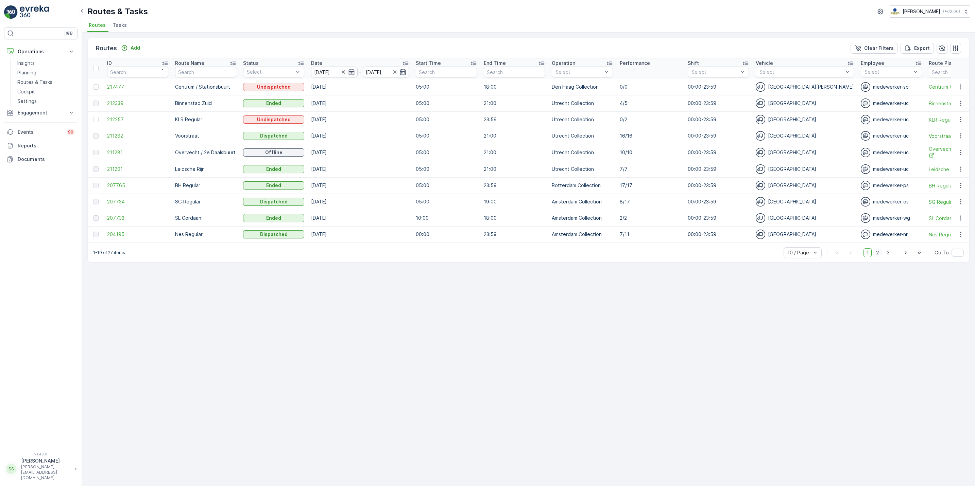
click at [879, 257] on span "2" at bounding box center [877, 252] width 9 height 9
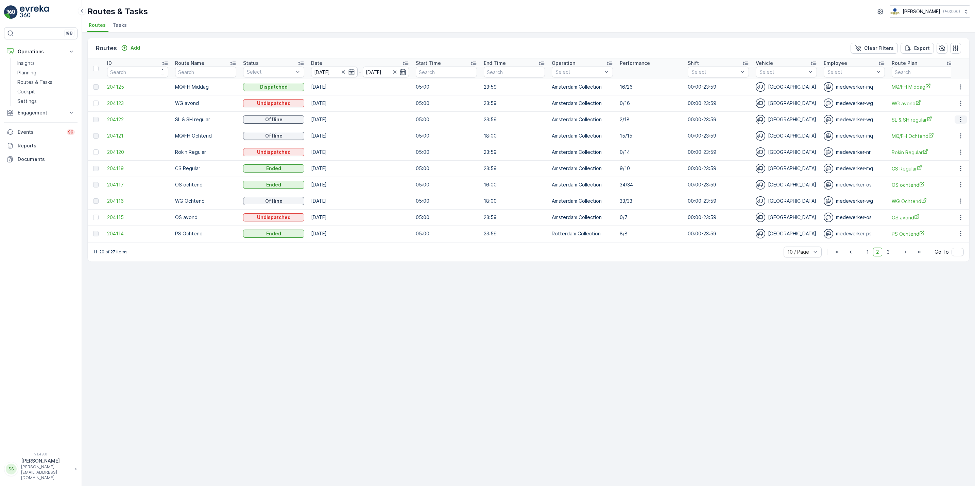
click at [960, 122] on icon "button" at bounding box center [960, 119] width 1 height 5
click at [955, 128] on span "See More Details" at bounding box center [944, 130] width 39 height 7
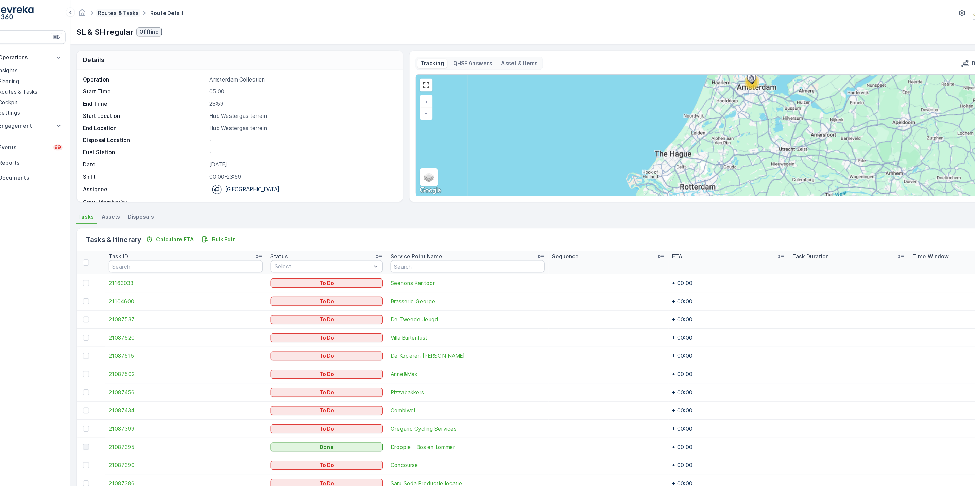
click at [115, 14] on link "Routes & Tasks" at bounding box center [124, 11] width 37 height 6
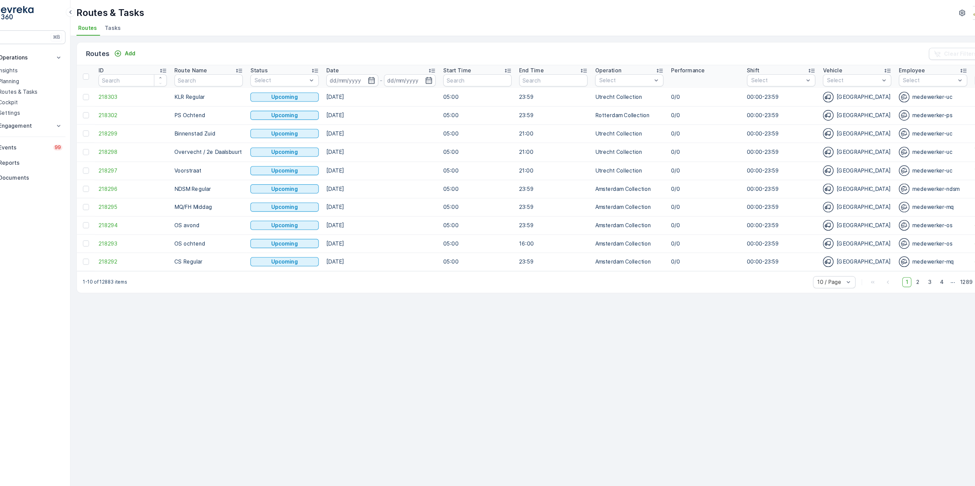
click at [123, 22] on span "Tasks" at bounding box center [119, 25] width 14 height 7
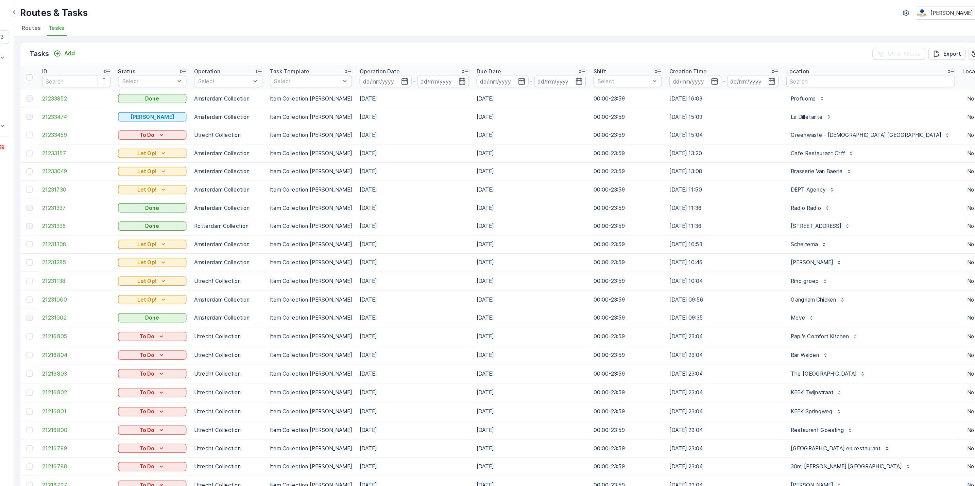
scroll to position [0, 166]
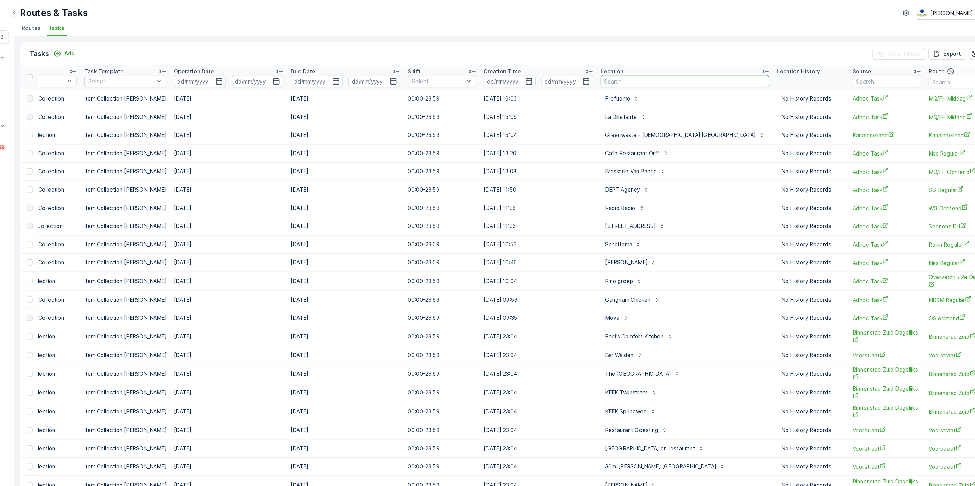
click at [629, 70] on input "text" at bounding box center [682, 72] width 151 height 11
type input "delikaat"
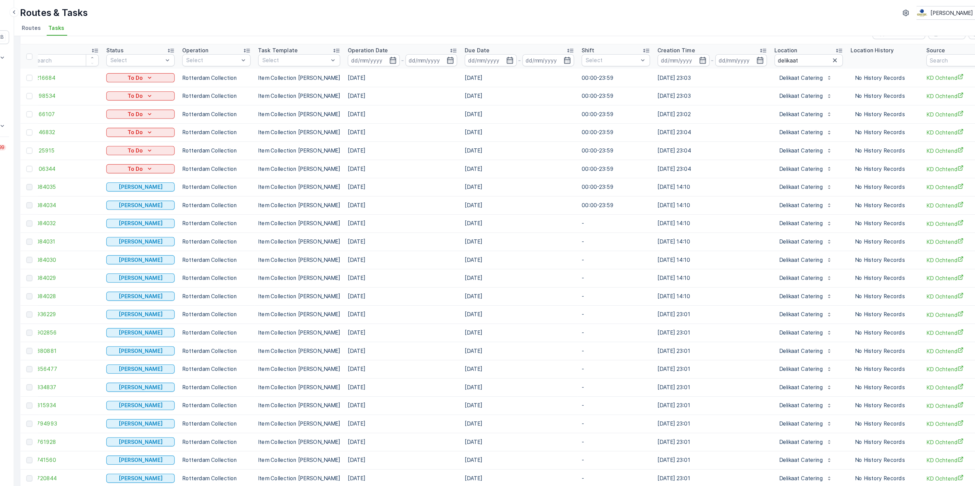
scroll to position [17, 0]
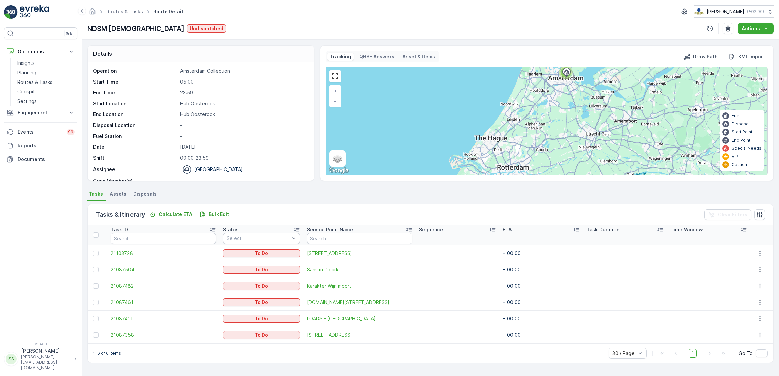
click at [135, 16] on ul "Routes & Tasks" at bounding box center [128, 12] width 47 height 10
click at [134, 12] on link "Routes & Tasks" at bounding box center [124, 11] width 37 height 6
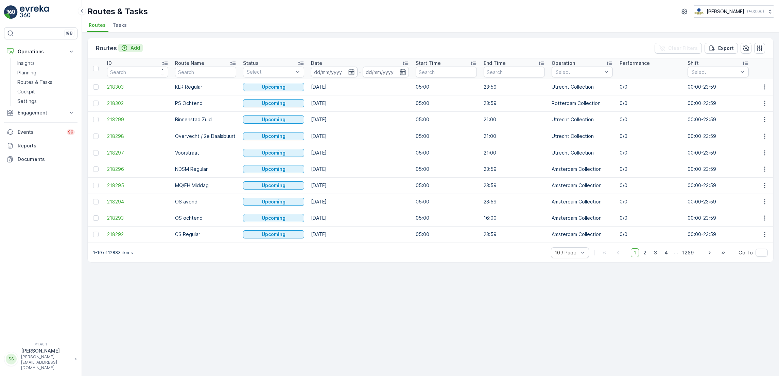
click at [129, 44] on button "Add" at bounding box center [130, 48] width 24 height 8
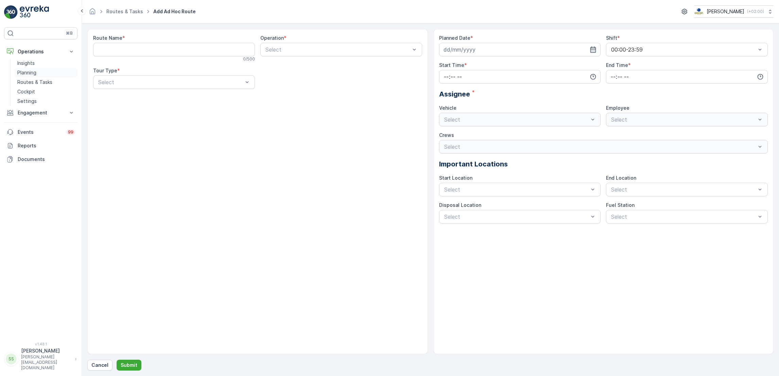
click at [32, 76] on link "Planning" at bounding box center [46, 73] width 63 height 10
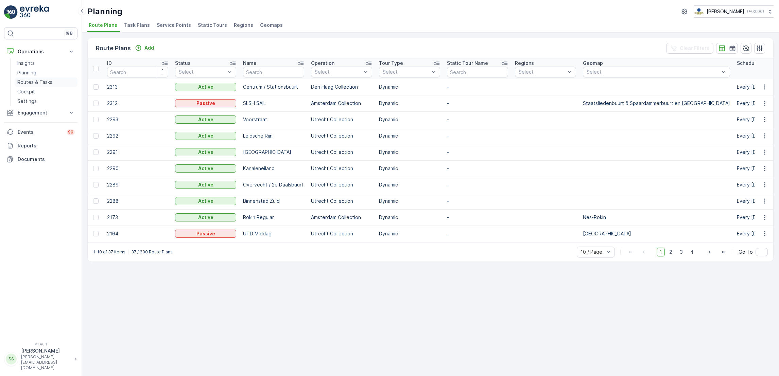
click at [34, 84] on p "Routes & Tasks" at bounding box center [34, 82] width 35 height 7
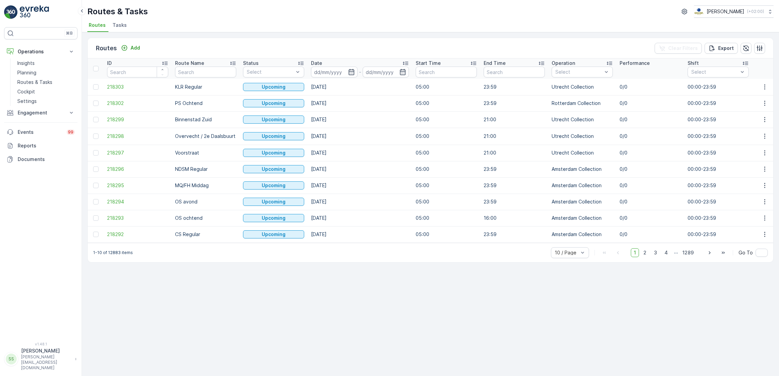
click at [115, 30] on li "Tasks" at bounding box center [120, 26] width 18 height 12
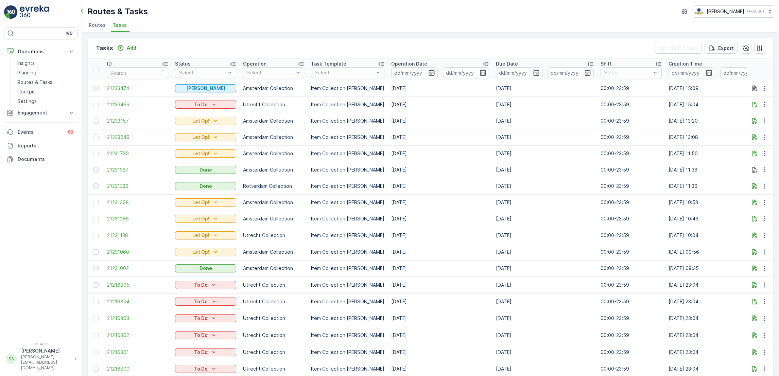
click at [428, 73] on icon "button" at bounding box center [431, 72] width 7 height 7
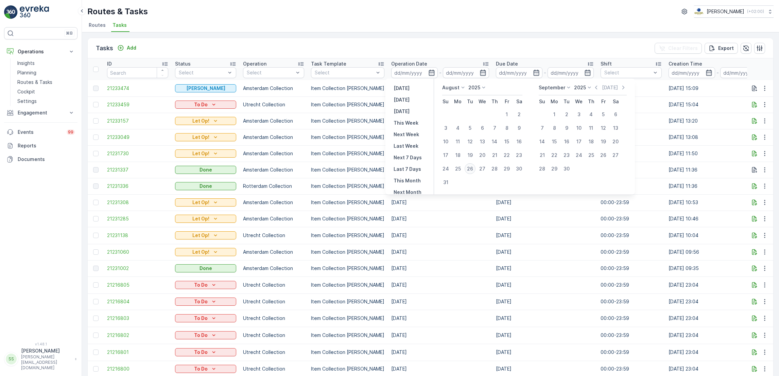
click at [474, 168] on div "26" at bounding box center [470, 168] width 11 height 11
type input "[DATE]"
click at [474, 168] on div "26" at bounding box center [470, 168] width 11 height 11
type input "[DATE]"
click at [474, 168] on div "26" at bounding box center [470, 168] width 11 height 11
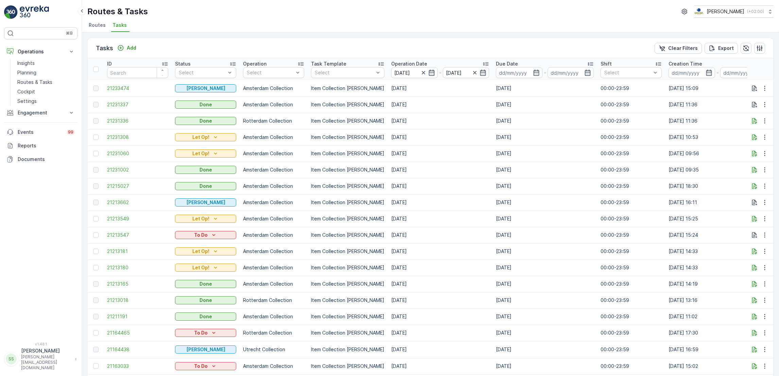
scroll to position [0, 264]
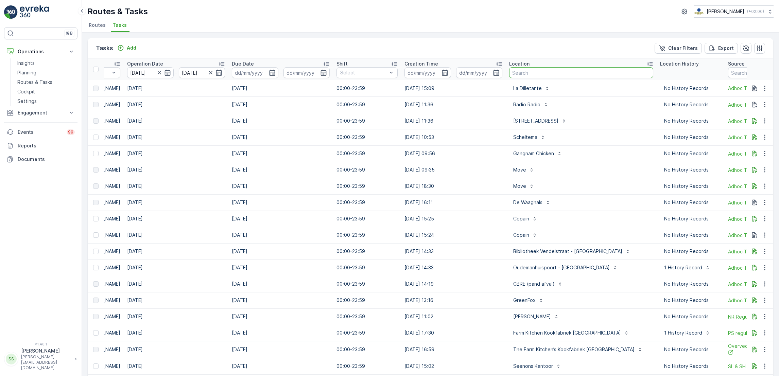
click at [566, 71] on input "text" at bounding box center [581, 72] width 144 height 11
type input "pro"
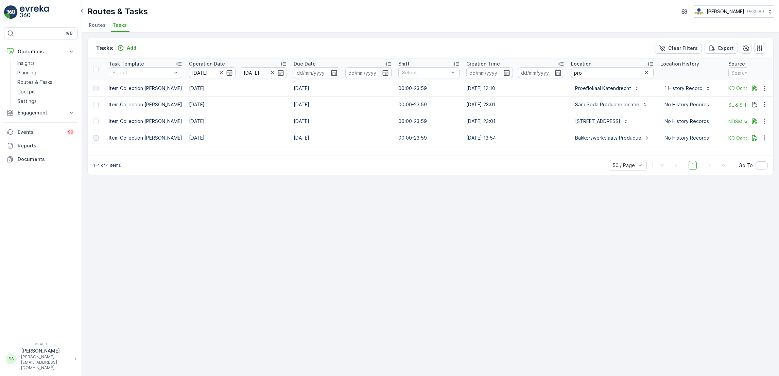
scroll to position [0, 203]
click at [608, 71] on input "pro" at bounding box center [611, 72] width 83 height 11
type input "profuo"
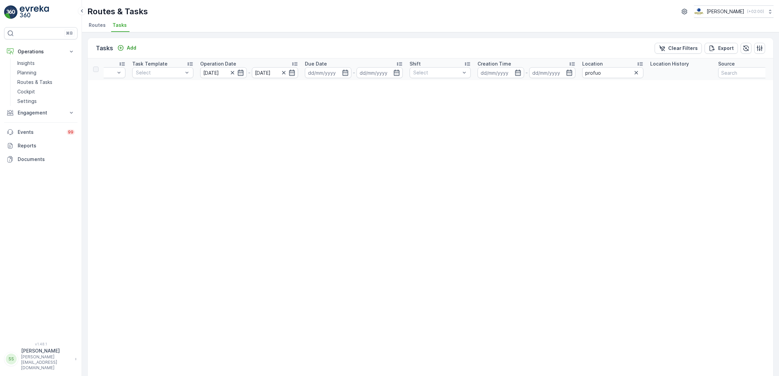
scroll to position [0, 180]
click at [232, 71] on icon "button" at bounding box center [230, 72] width 7 height 7
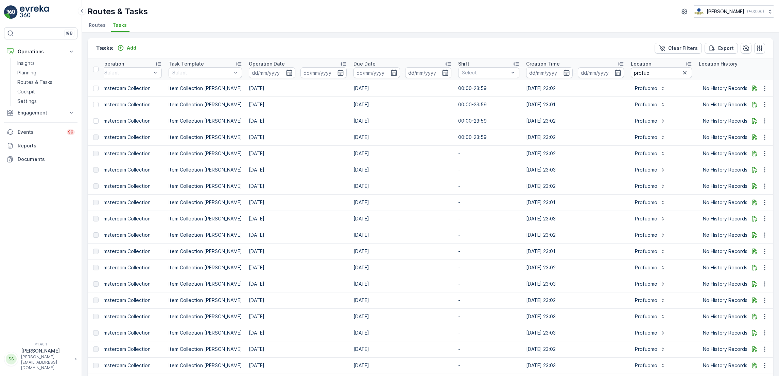
scroll to position [0, 142]
click at [97, 27] on span "Routes" at bounding box center [97, 25] width 17 height 7
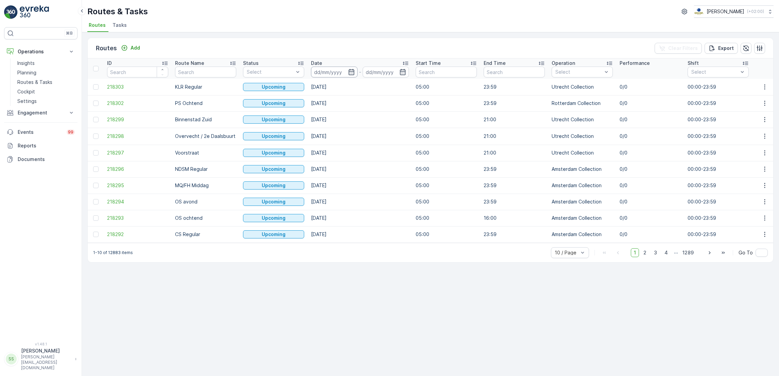
click at [356, 72] on input at bounding box center [334, 72] width 47 height 11
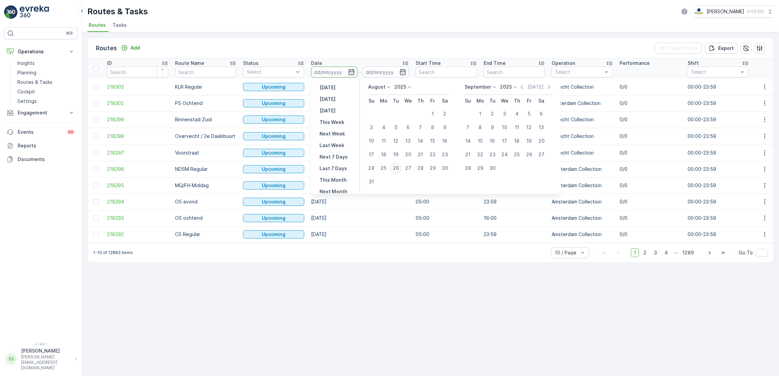
click at [395, 169] on div "26" at bounding box center [395, 168] width 11 height 11
type input "[DATE]"
click at [395, 169] on div "26" at bounding box center [395, 168] width 11 height 11
type input "[DATE]"
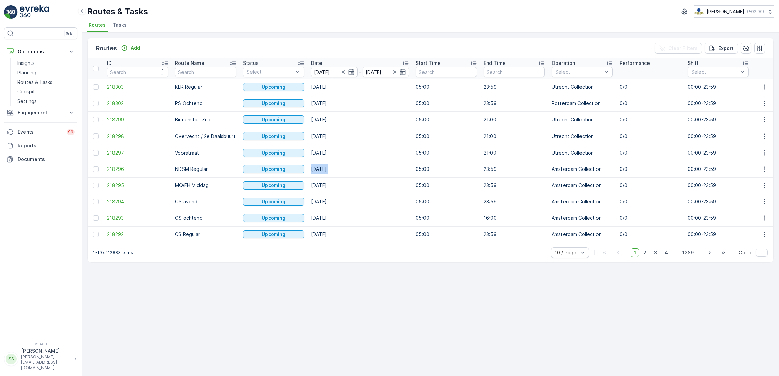
click at [395, 169] on td "25.10.2025" at bounding box center [360, 169] width 105 height 16
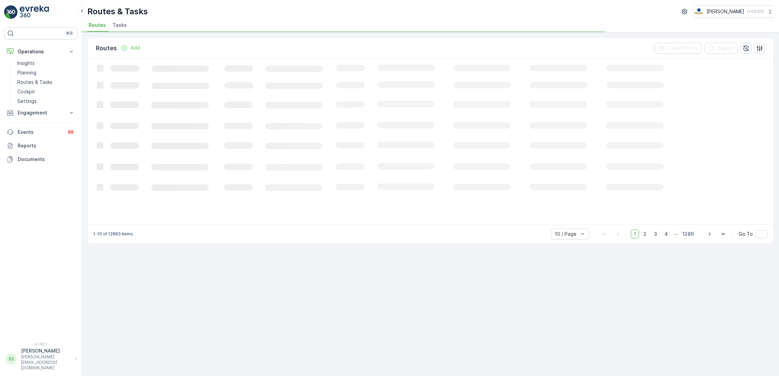
click at [389, 283] on div "Routes Add Clear Filters Export Loading... 1-10 of 12883 items 10 / Page 1 2 3 …" at bounding box center [430, 204] width 697 height 344
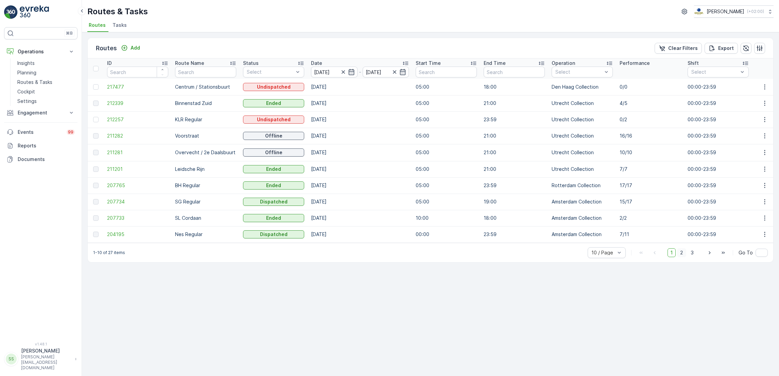
click at [685, 257] on span "2" at bounding box center [681, 252] width 9 height 9
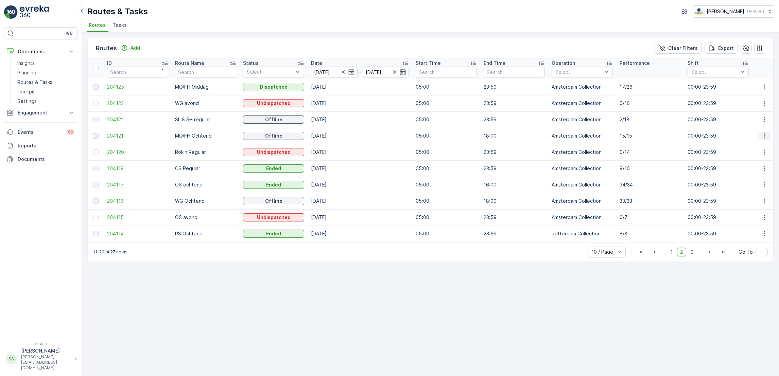
click at [764, 135] on icon "button" at bounding box center [764, 136] width 7 height 7
click at [755, 147] on span "See More Details" at bounding box center [748, 145] width 39 height 7
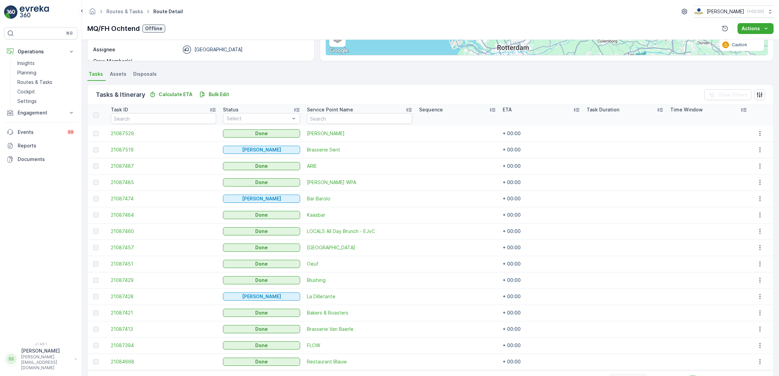
scroll to position [142, 0]
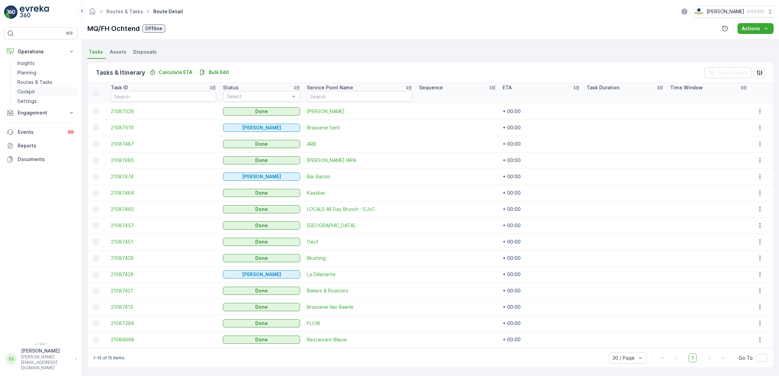
click at [19, 87] on link "Cockpit" at bounding box center [46, 92] width 63 height 10
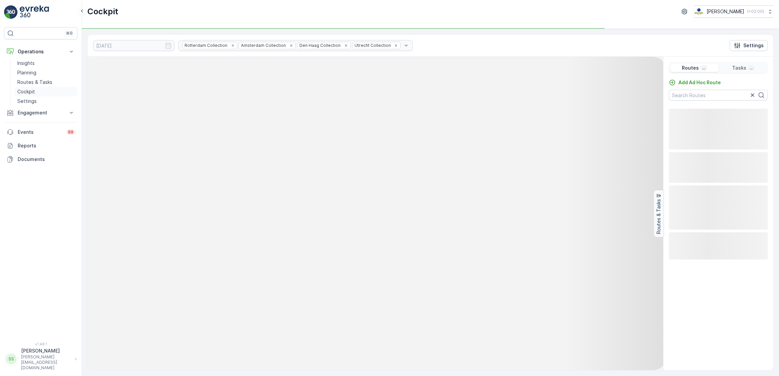
click at [19, 87] on link "Cockpit" at bounding box center [46, 92] width 63 height 10
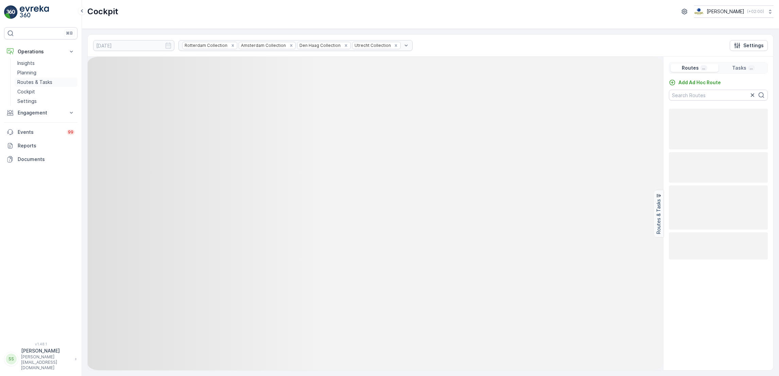
click at [20, 83] on p "Routes & Tasks" at bounding box center [34, 82] width 35 height 7
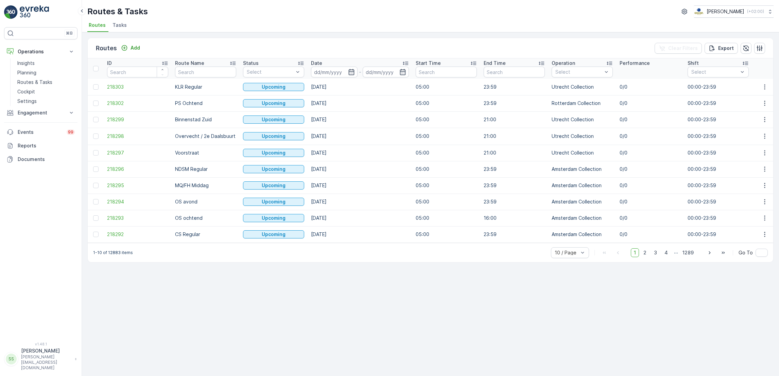
click at [123, 26] on span "Tasks" at bounding box center [119, 25] width 14 height 7
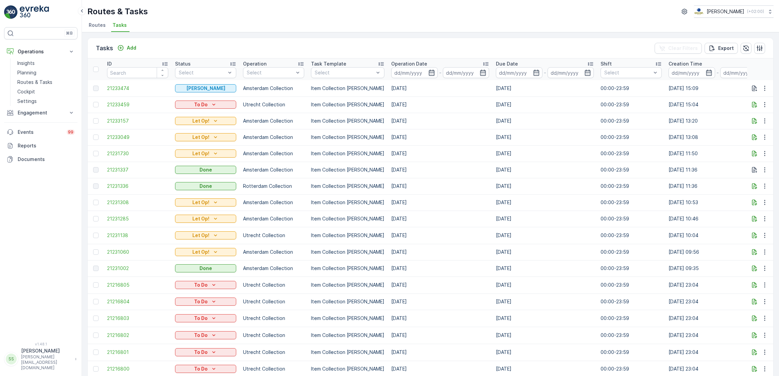
click at [124, 53] on div "Tasks Add Clear Filters Export" at bounding box center [430, 48] width 685 height 20
click at [124, 51] on button "Add" at bounding box center [127, 48] width 24 height 8
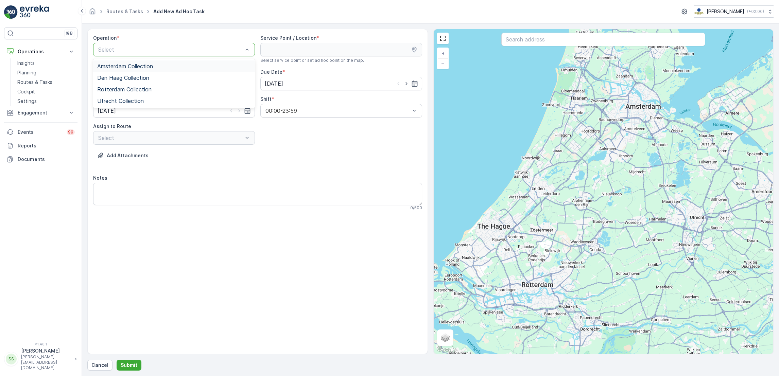
click at [179, 68] on div "Amsterdam Collection" at bounding box center [174, 66] width 154 height 6
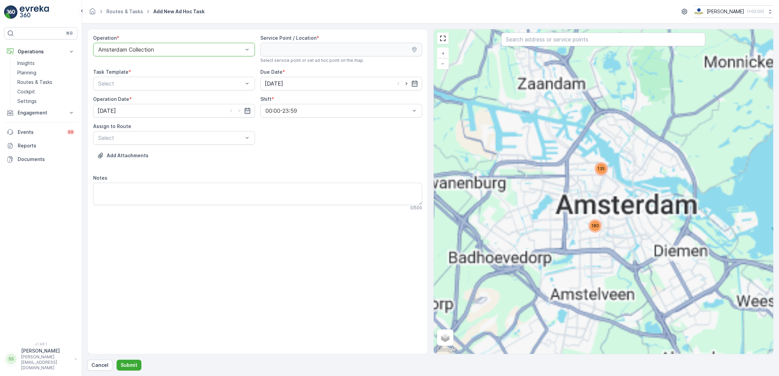
click at [601, 47] on div at bounding box center [603, 40] width 204 height 15
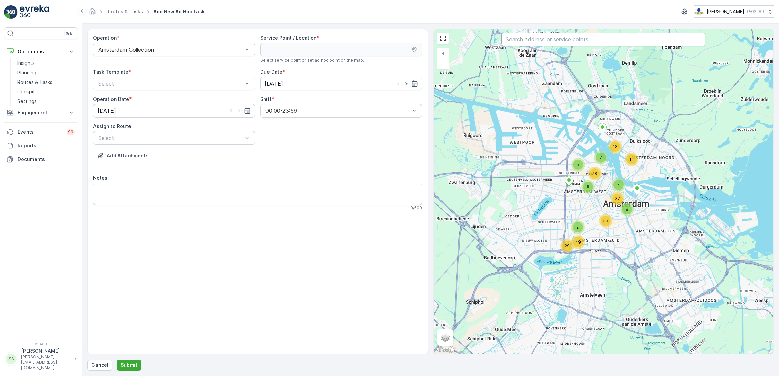
click at [601, 42] on input "text" at bounding box center [603, 40] width 204 height 14
type input "profuomo"
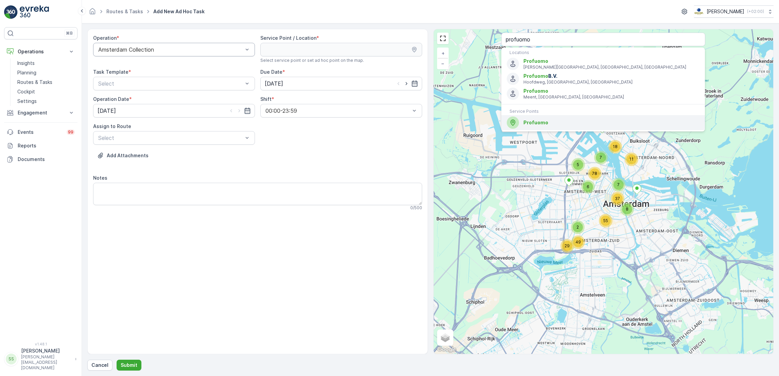
click at [542, 120] on span "Profuomo" at bounding box center [535, 123] width 25 height 6
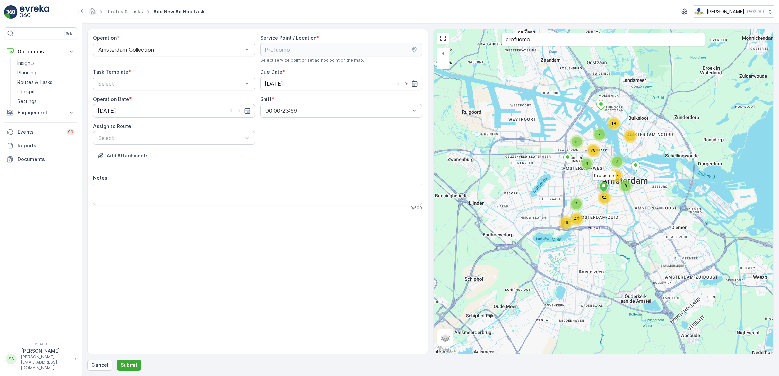
click at [187, 84] on div at bounding box center [171, 84] width 146 height 6
click at [162, 100] on span "Item Collection Oscar Regulier" at bounding box center [140, 100] width 86 height 6
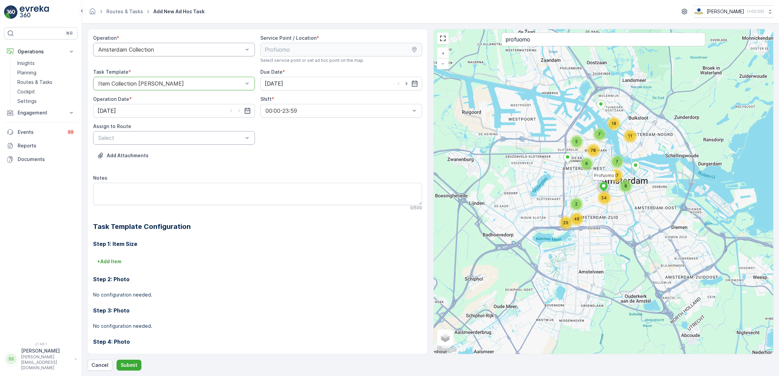
click at [173, 143] on div "Select" at bounding box center [174, 138] width 162 height 14
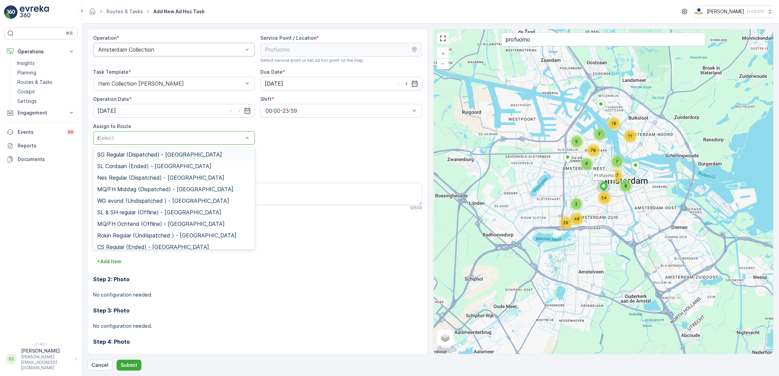
type input "mq"
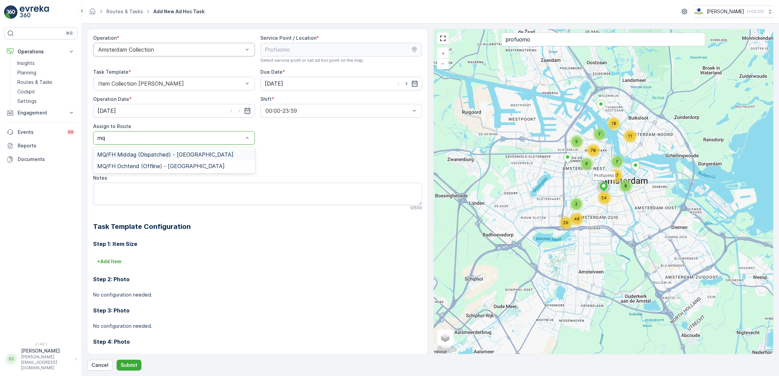
click at [184, 160] on div "MQ/FH Middag (Dispatched) - Amsterdam" at bounding box center [174, 155] width 162 height 12
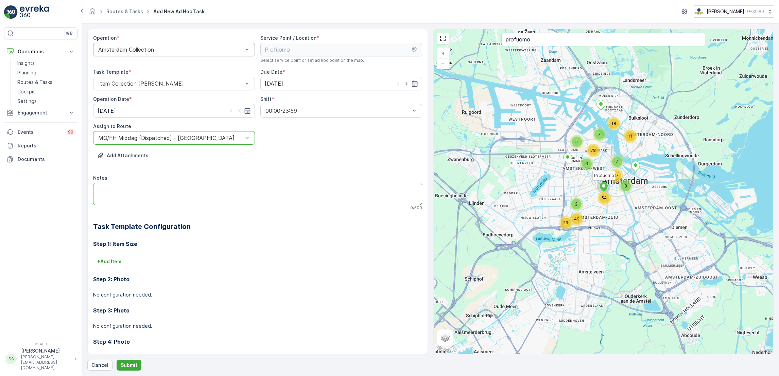
click at [156, 197] on textarea "Notes" at bounding box center [257, 194] width 329 height 22
type textarea "A"
click at [131, 365] on p "Submit" at bounding box center [129, 365] width 17 height 7
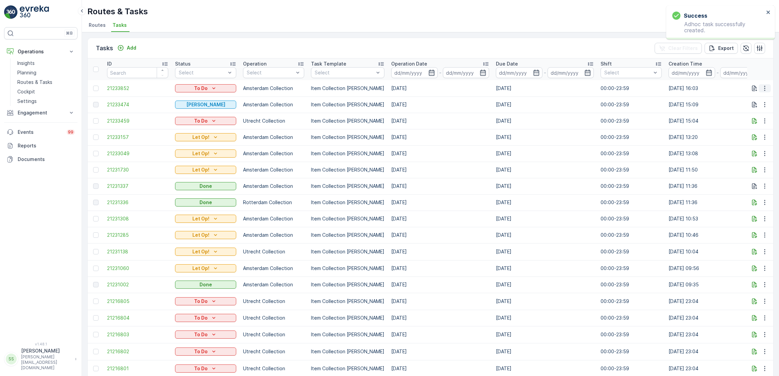
click at [764, 88] on icon "button" at bounding box center [764, 88] width 1 height 5
click at [755, 96] on span "See More Details" at bounding box center [750, 98] width 39 height 7
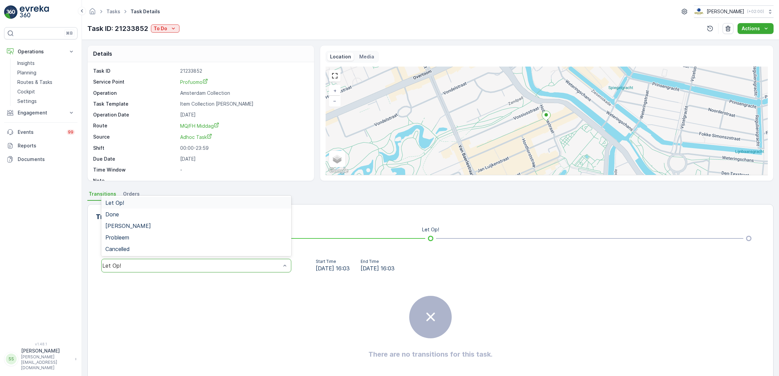
click at [158, 267] on div "Let Op!" at bounding box center [191, 266] width 178 height 6
click at [164, 26] on p "To Do" at bounding box center [161, 28] width 14 height 7
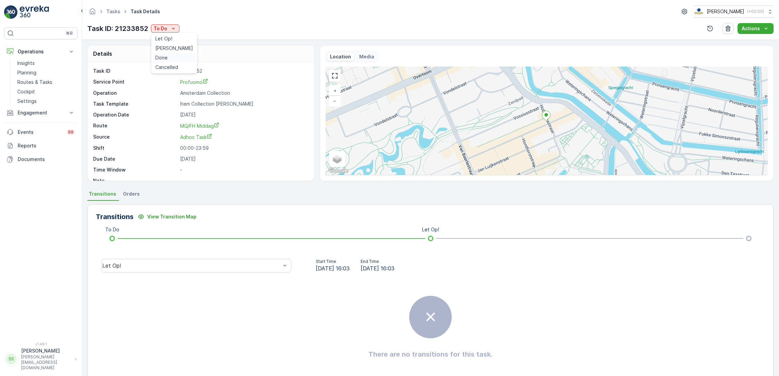
click at [164, 62] on div "Done" at bounding box center [174, 58] width 43 height 10
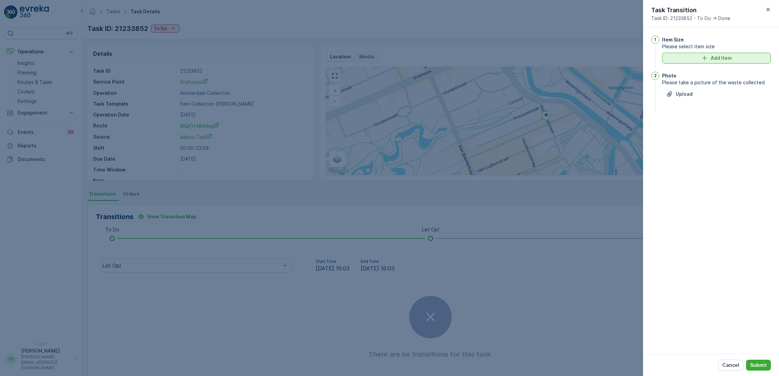
click at [727, 58] on p "Add Item" at bounding box center [721, 58] width 21 height 7
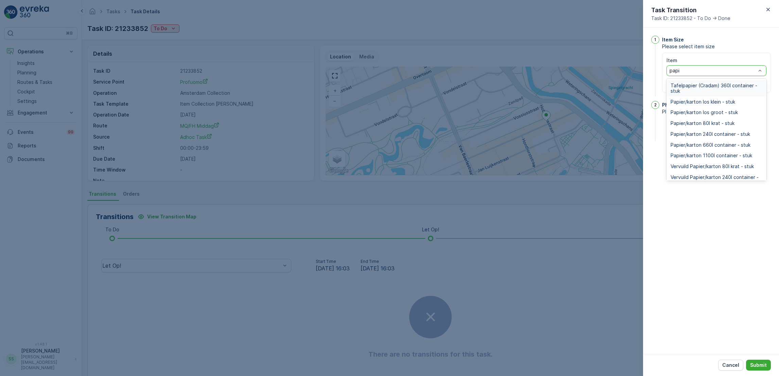
type input "papier"
click at [702, 123] on span "Papier/karton 80l krat - stuk" at bounding box center [702, 123] width 64 height 5
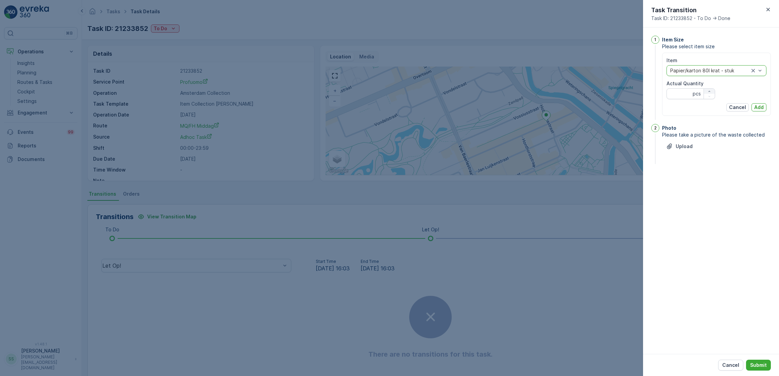
click at [708, 89] on button "button" at bounding box center [709, 91] width 11 height 5
type Quantity "2"
click at [761, 104] on p "Add" at bounding box center [759, 107] width 10 height 7
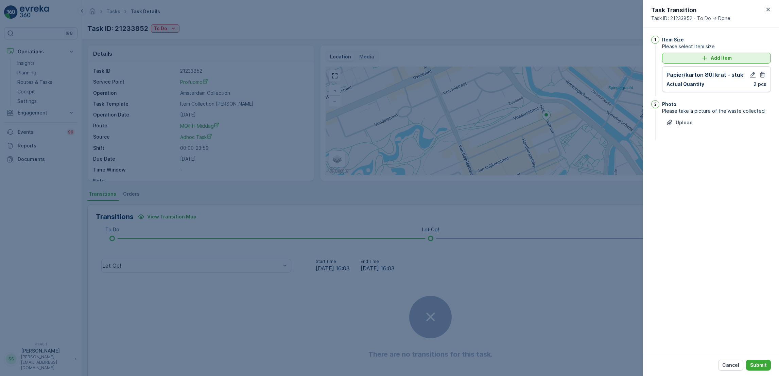
click at [703, 53] on button "Add Item" at bounding box center [716, 58] width 109 height 11
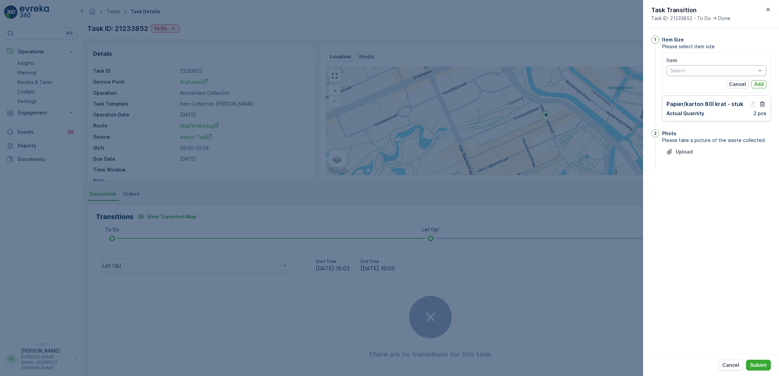
click at [694, 68] on div at bounding box center [712, 70] width 87 height 5
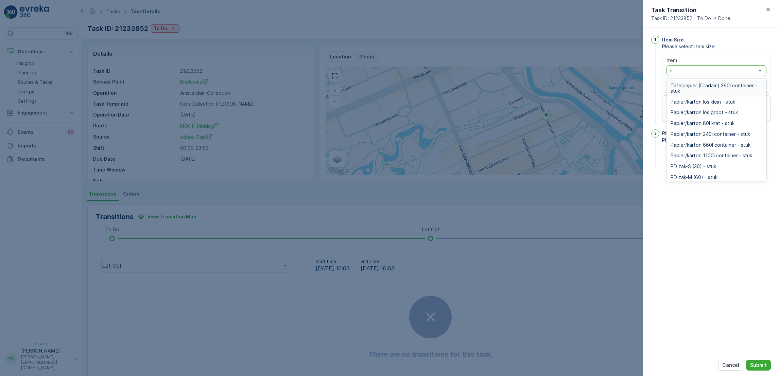
type input "pd"
click at [702, 96] on span "PD zak-M (60) - stuk" at bounding box center [693, 96] width 47 height 5
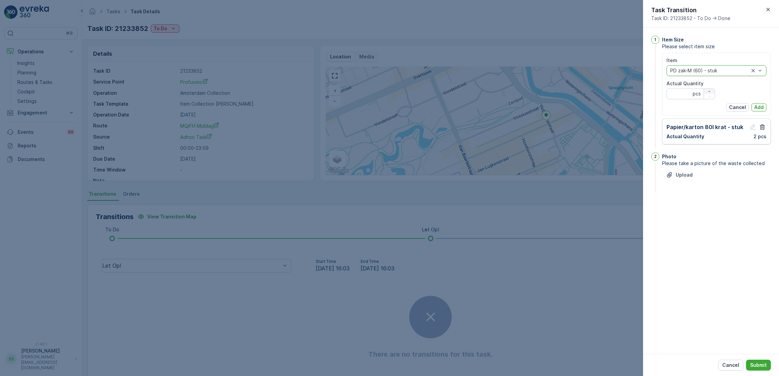
click at [708, 92] on icon "button" at bounding box center [709, 91] width 4 height 4
type Quantity "2"
click at [759, 106] on p "Add" at bounding box center [759, 107] width 10 height 7
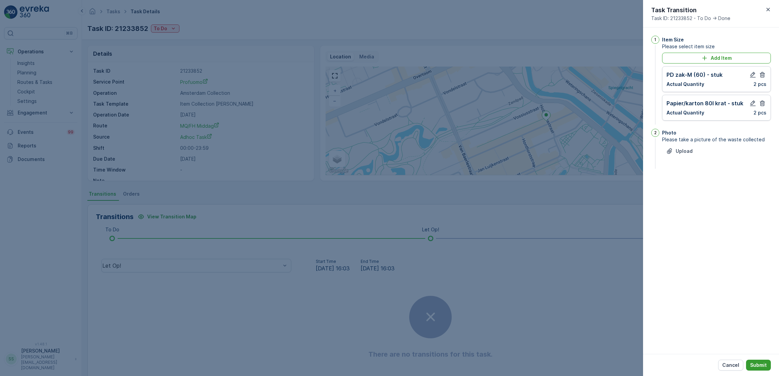
click at [754, 363] on p "Submit" at bounding box center [758, 365] width 17 height 7
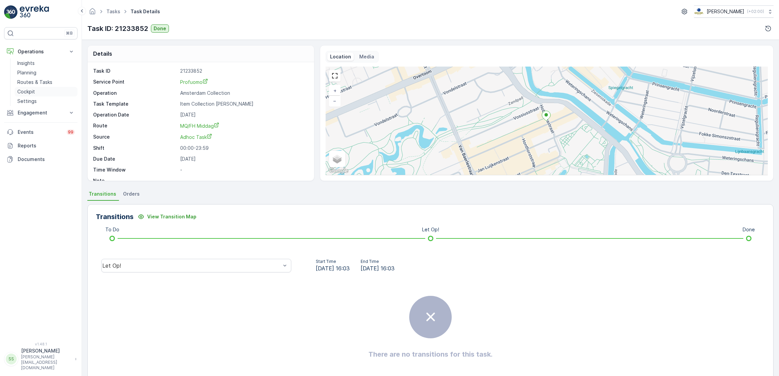
click at [36, 88] on link "Cockpit" at bounding box center [46, 92] width 63 height 10
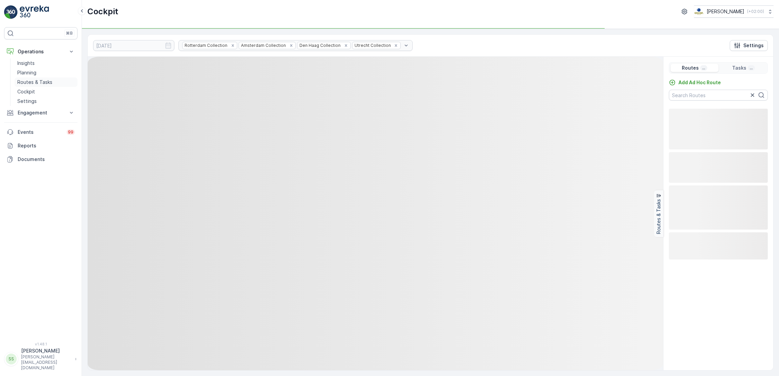
click at [37, 84] on p "Routes & Tasks" at bounding box center [34, 82] width 35 height 7
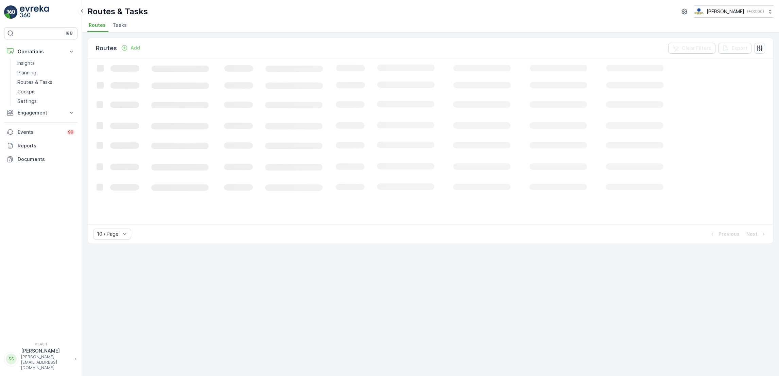
click at [119, 29] on li "Tasks" at bounding box center [120, 26] width 18 height 12
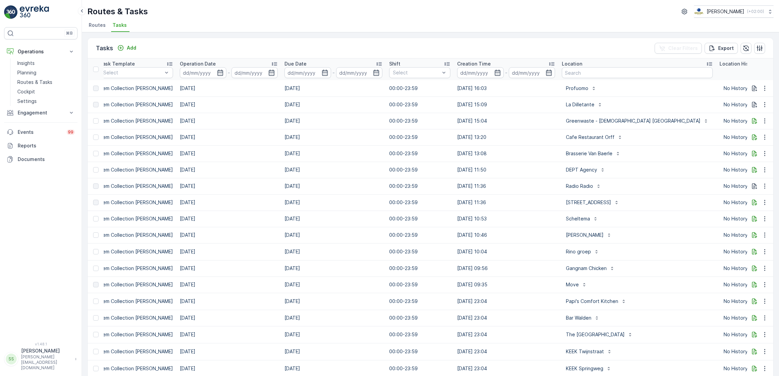
scroll to position [0, 215]
click at [586, 72] on input "text" at bounding box center [633, 72] width 151 height 11
type input "n"
click at [98, 27] on span "Routes" at bounding box center [97, 25] width 17 height 7
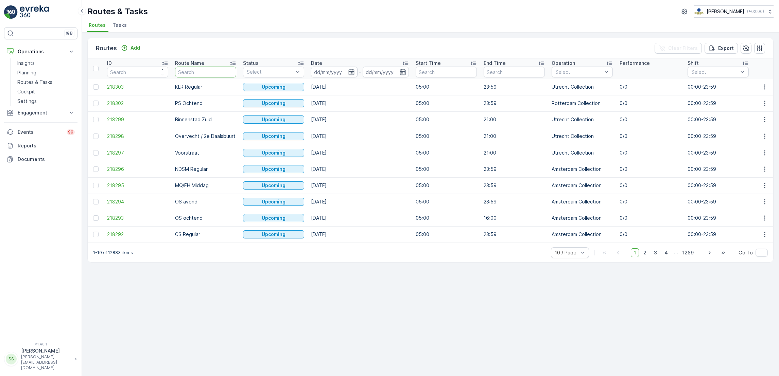
click at [199, 74] on input "text" at bounding box center [205, 72] width 61 height 11
type input "nes"
click at [762, 86] on icon "button" at bounding box center [764, 87] width 7 height 7
click at [354, 70] on input at bounding box center [334, 72] width 47 height 11
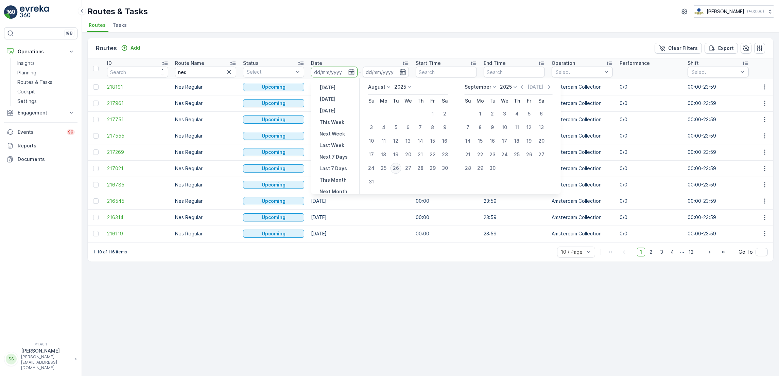
click at [392, 168] on div "26" at bounding box center [395, 168] width 11 height 11
type input "[DATE]"
click at [392, 168] on div "26" at bounding box center [395, 168] width 11 height 11
type input "[DATE]"
click at [392, 168] on td "20.10.2025" at bounding box center [360, 168] width 105 height 16
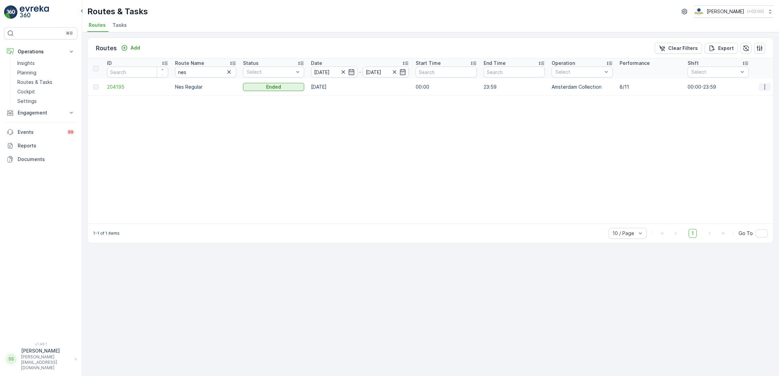
click at [761, 85] on icon "button" at bounding box center [764, 87] width 7 height 7
click at [770, 98] on div "See More Details" at bounding box center [752, 97] width 52 height 10
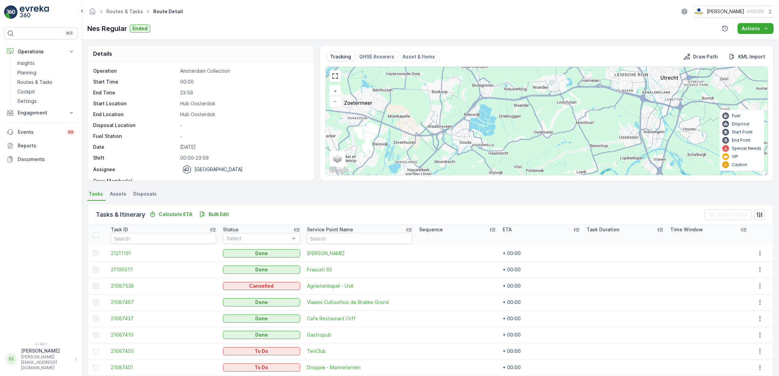
scroll to position [21, 0]
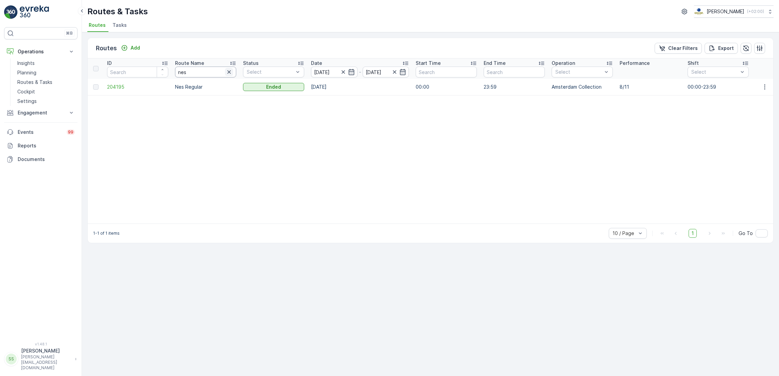
click at [230, 75] on icon "button" at bounding box center [229, 72] width 7 height 7
type input "mq"
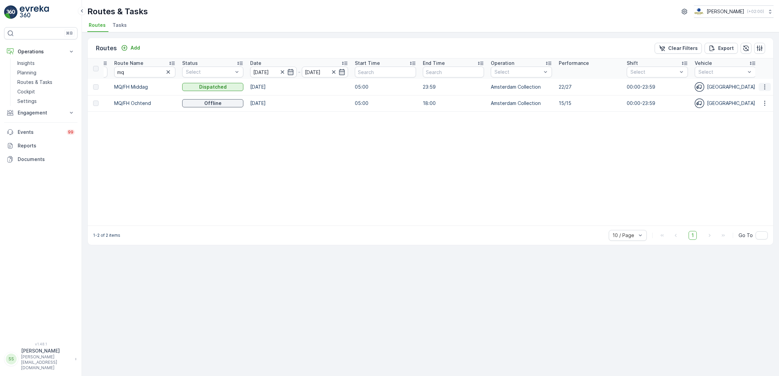
click at [766, 86] on icon "button" at bounding box center [764, 87] width 7 height 7
click at [762, 96] on span "See More Details" at bounding box center [748, 96] width 39 height 7
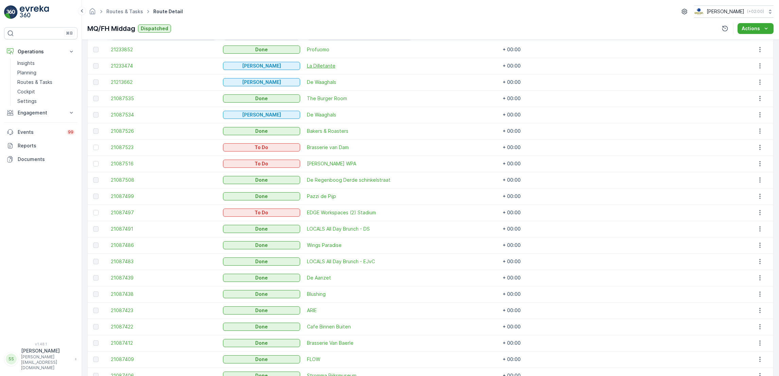
scroll to position [338, 0]
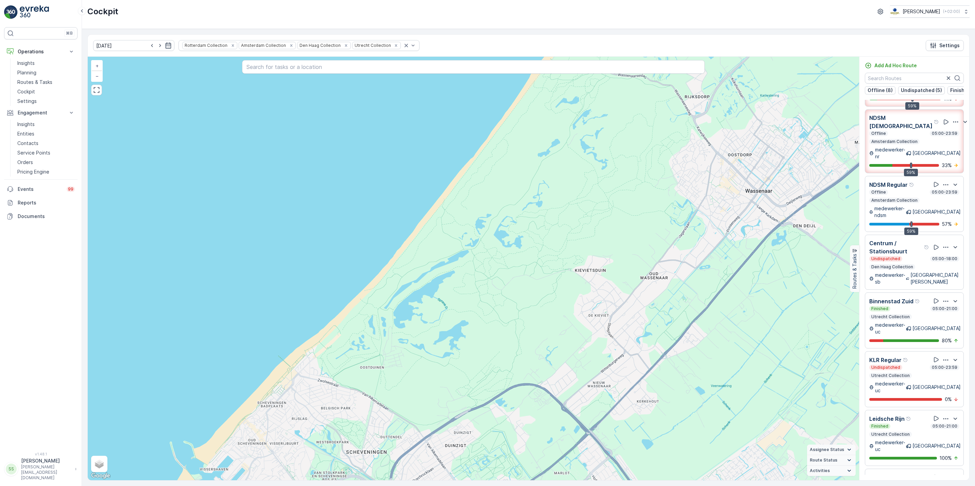
scroll to position [50, 0]
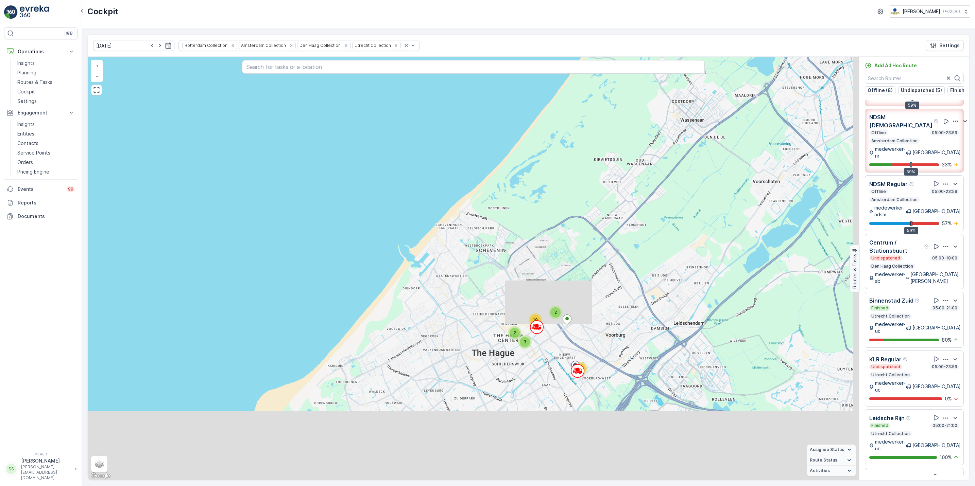
drag, startPoint x: 683, startPoint y: 401, endPoint x: 589, endPoint y: 301, distance: 137.7
click at [589, 301] on div "2 2 2 4 6 14 3 3 12 3 5 25 5 4 4 4 20 35 2 4 7 22 15 2 15 43 12 2 2 10 3 4 8 12…" at bounding box center [473, 269] width 771 height 424
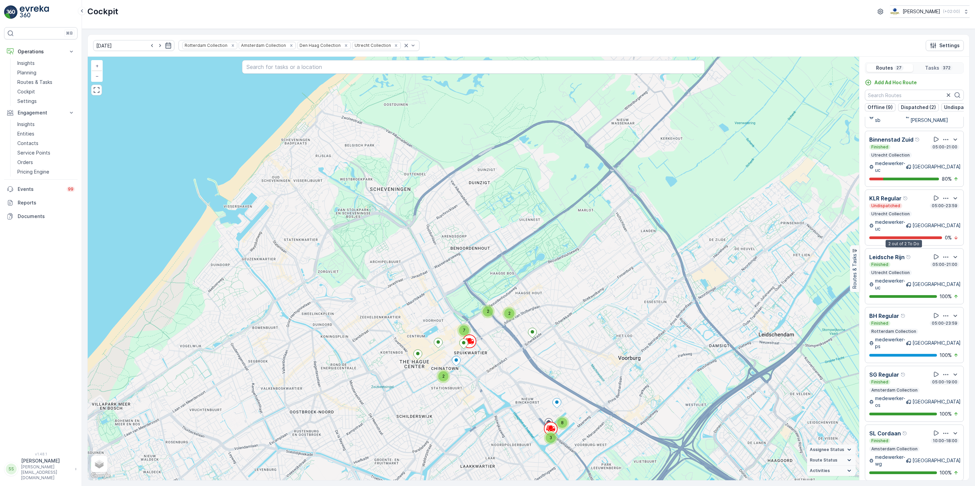
scroll to position [291, 0]
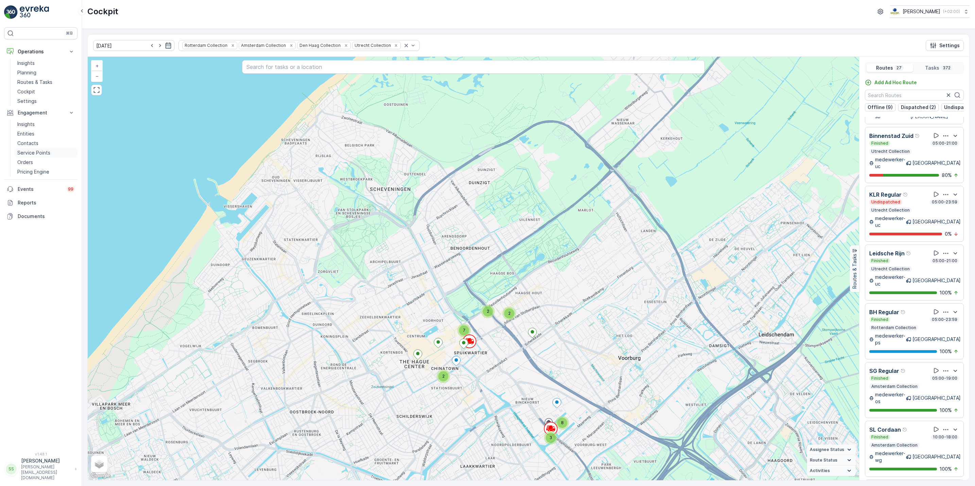
click at [41, 154] on p "Service Points" at bounding box center [33, 153] width 33 height 7
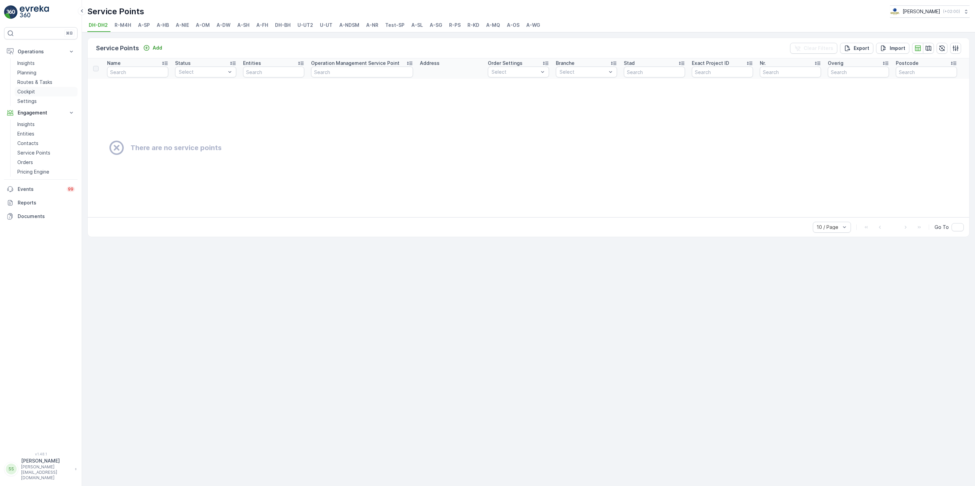
click at [32, 92] on p "Cockpit" at bounding box center [26, 91] width 18 height 7
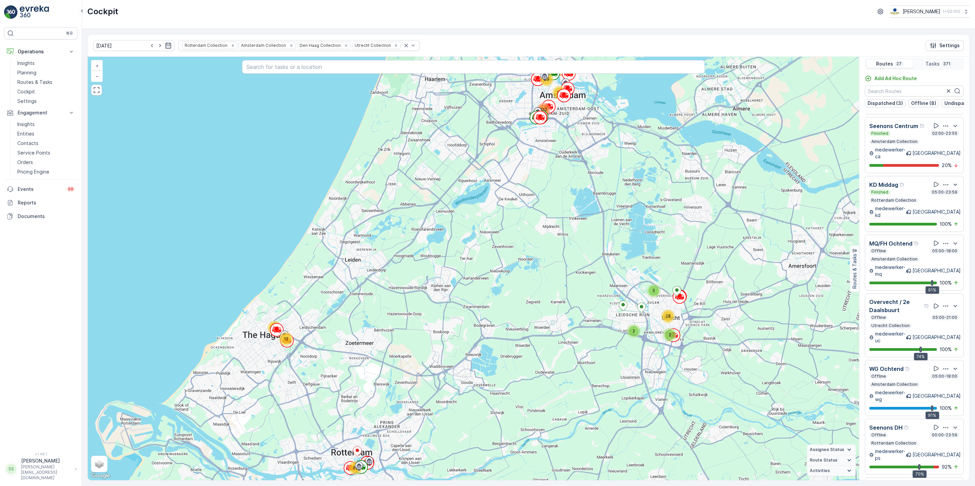
scroll to position [17, 0]
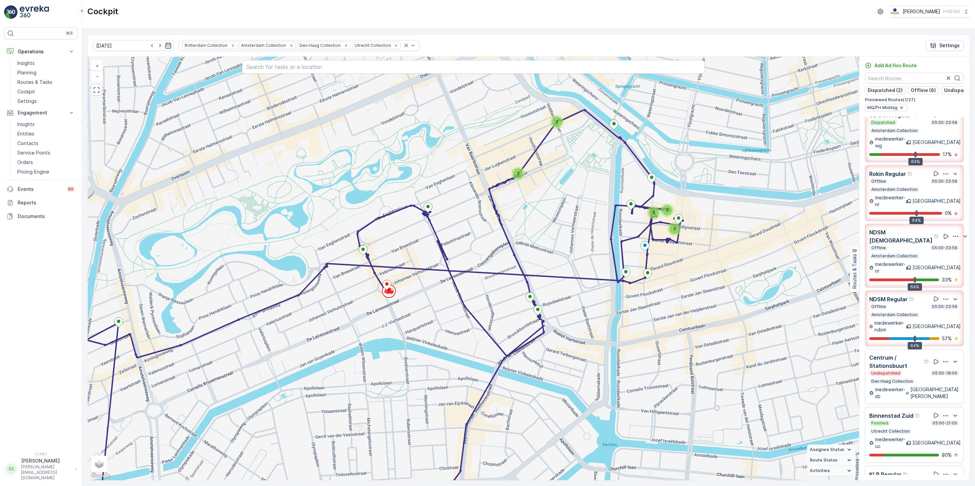
scroll to position [0, 0]
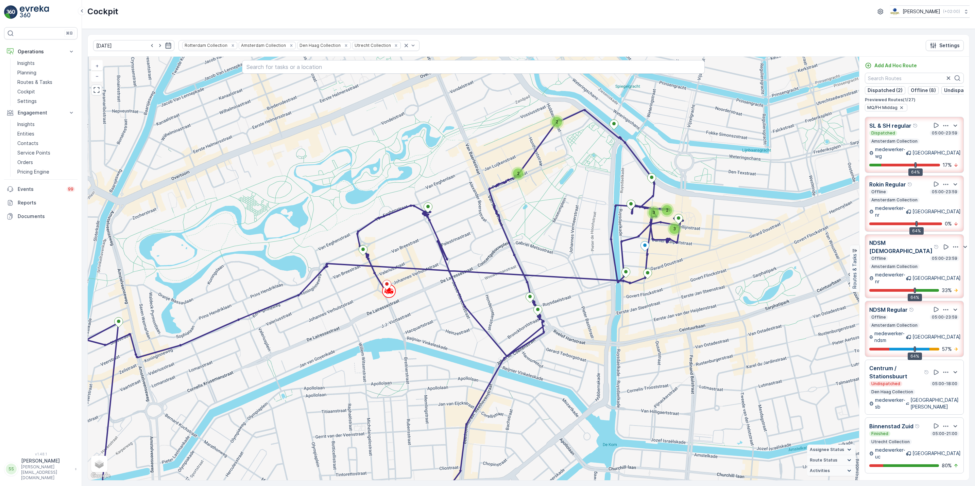
click at [952, 244] on icon "button" at bounding box center [955, 247] width 7 height 7
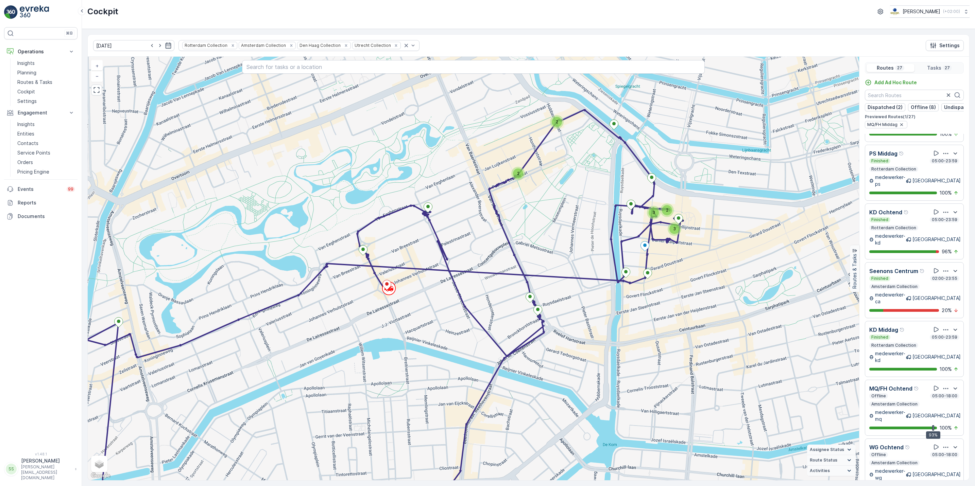
scroll to position [1078, 0]
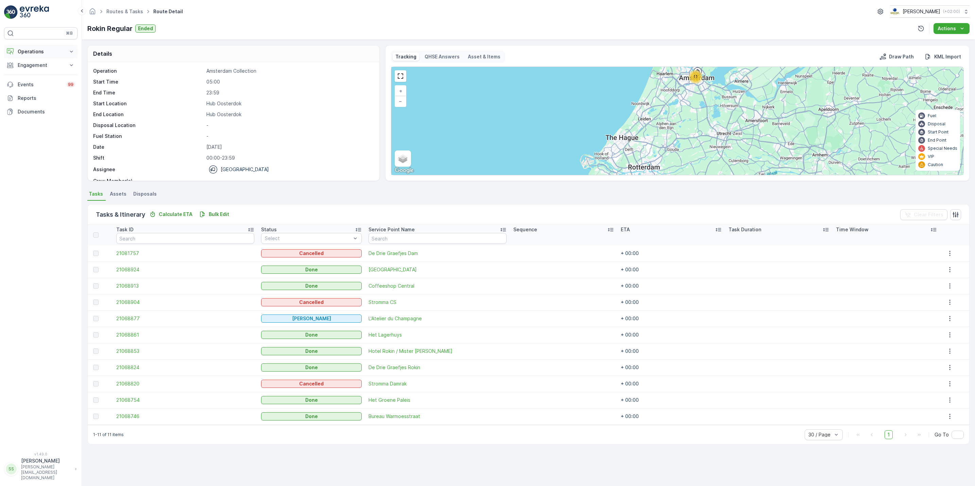
click at [60, 52] on p "Operations" at bounding box center [41, 51] width 46 height 7
click at [43, 84] on p "Routes & Tasks" at bounding box center [34, 82] width 35 height 7
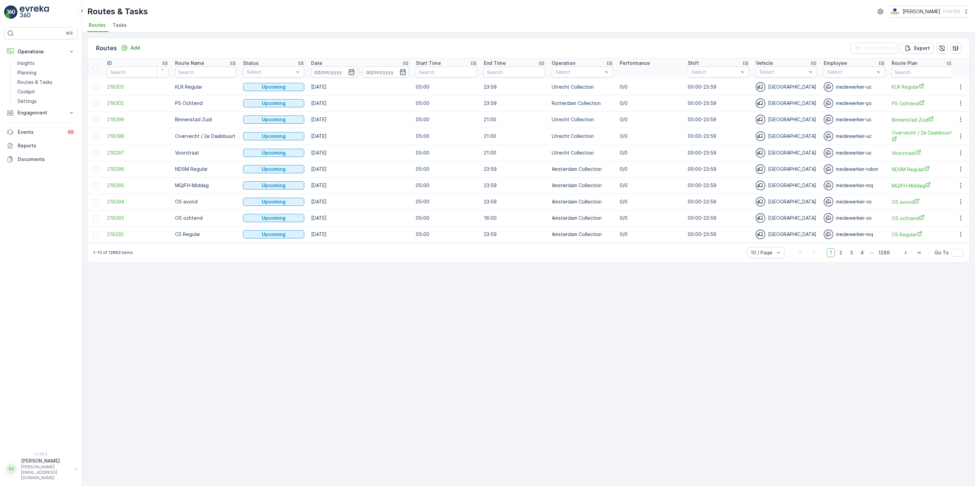
click at [121, 28] on span "Tasks" at bounding box center [119, 25] width 14 height 7
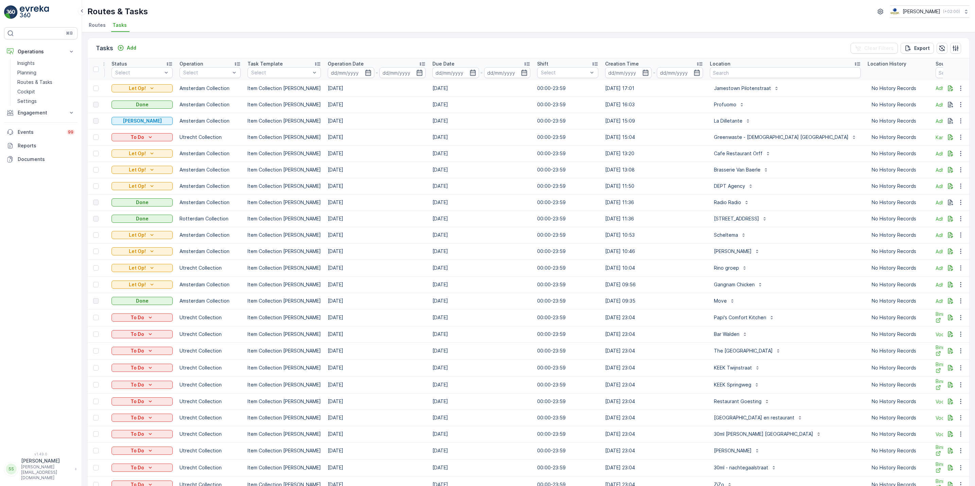
scroll to position [0, 64]
click at [749, 74] on input "text" at bounding box center [784, 72] width 151 height 11
type input "ndsm"
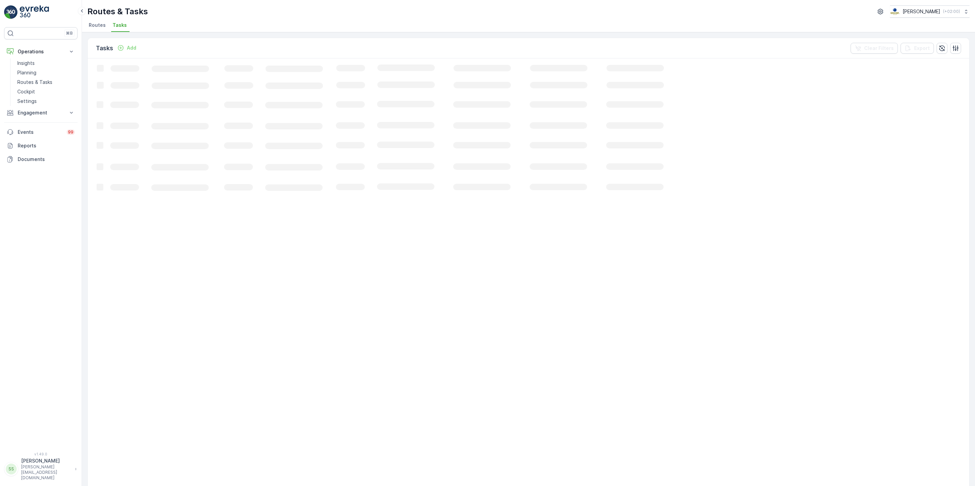
click at [84, 25] on div "Routes & Tasks [PERSON_NAME] ( +02:00 ) Routes Tasks" at bounding box center [528, 16] width 893 height 32
